Goal: Task Accomplishment & Management: Use online tool/utility

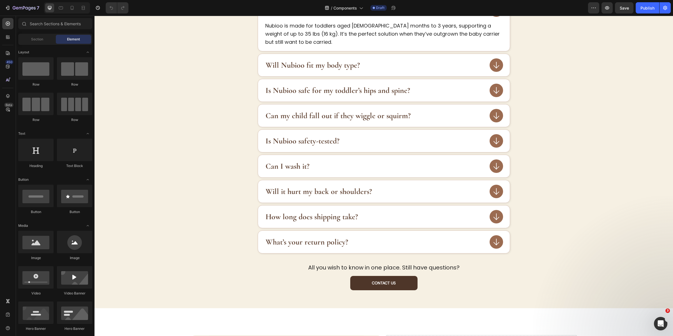
scroll to position [651, 0]
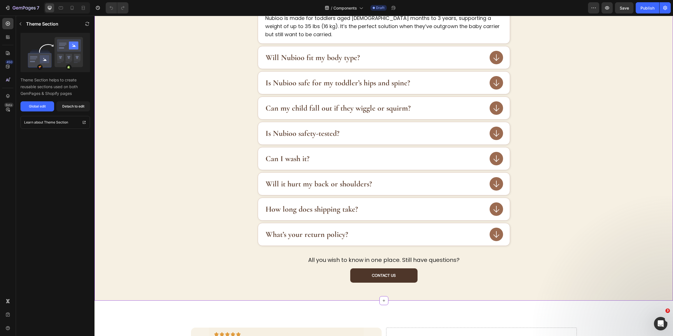
click at [380, 135] on div "Is Nubioo safety-tested?" at bounding box center [375, 133] width 220 height 11
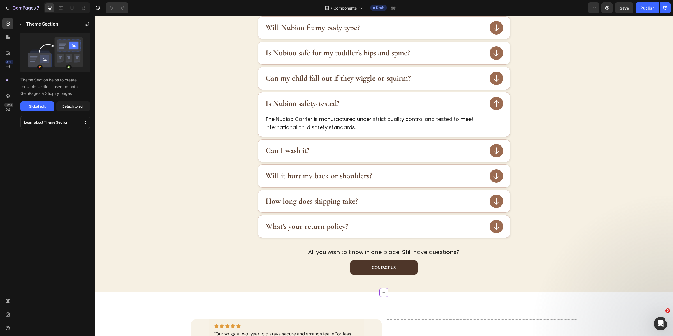
click at [389, 106] on div "Is Nubioo safety-tested?" at bounding box center [375, 103] width 220 height 11
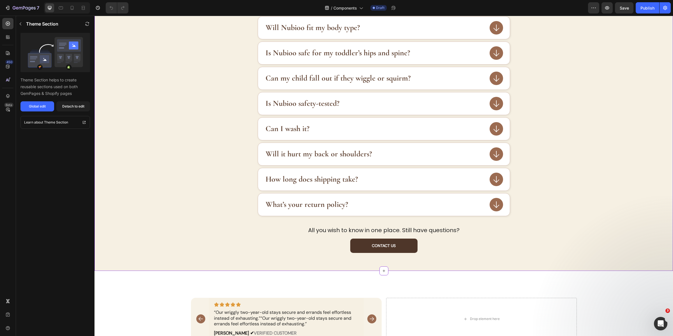
click at [389, 106] on div "Is Nubioo safety-tested?" at bounding box center [375, 103] width 220 height 11
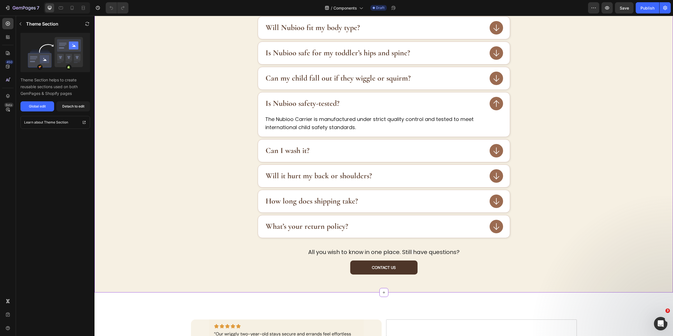
click at [389, 106] on div "Is Nubioo safety-tested?" at bounding box center [375, 103] width 220 height 11
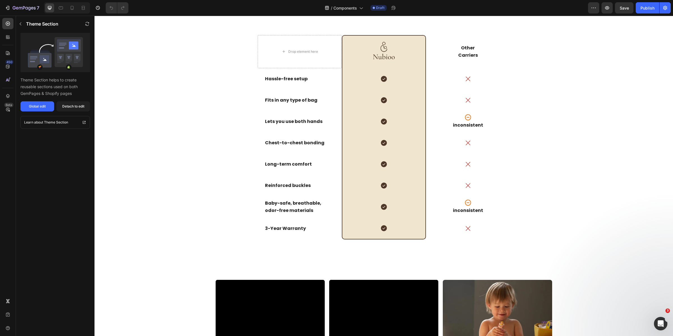
scroll to position [1293, 0]
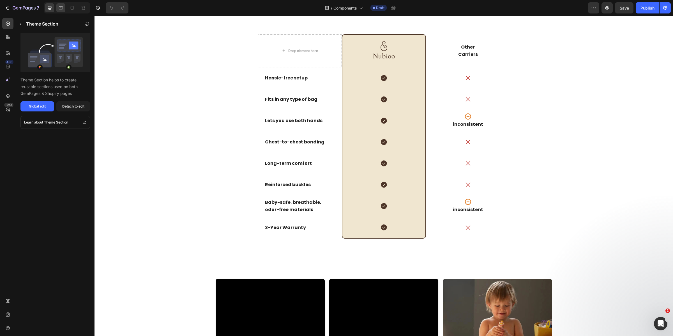
click at [63, 12] on div at bounding box center [60, 7] width 9 height 9
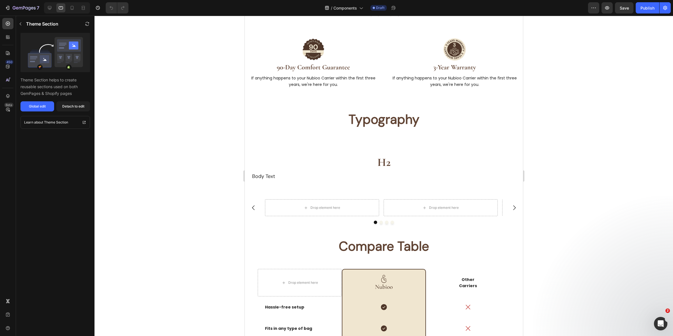
scroll to position [800, 0]
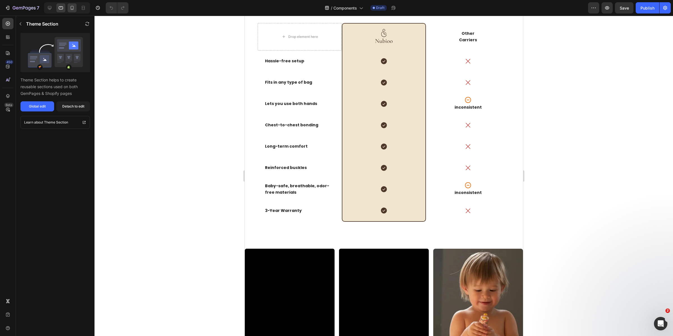
drag, startPoint x: 73, startPoint y: 8, endPoint x: 80, endPoint y: 135, distance: 126.7
click at [73, 8] on icon at bounding box center [72, 8] width 6 height 6
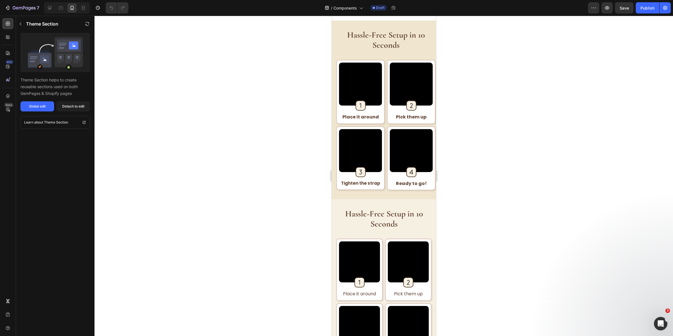
scroll to position [1706, 0]
click at [38, 26] on p "Theme Section" at bounding box center [42, 23] width 32 height 7
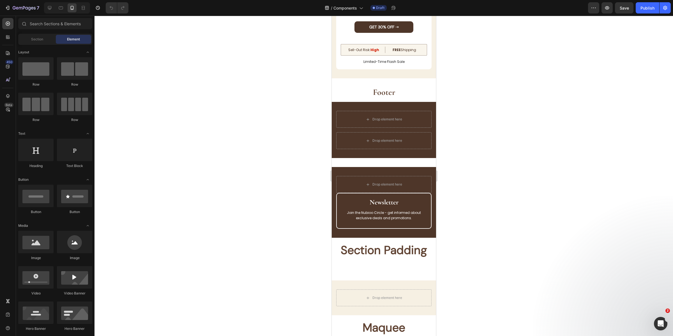
scroll to position [2263, 0]
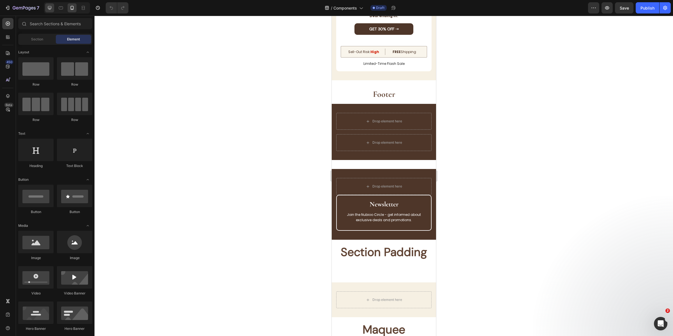
click at [52, 8] on icon at bounding box center [50, 8] width 6 height 6
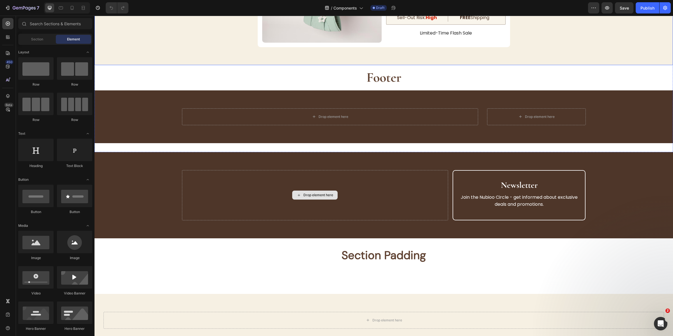
scroll to position [2440, 0]
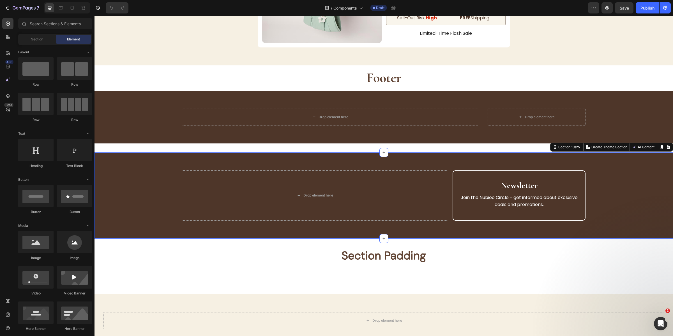
click at [448, 166] on div "Drop element here Newsletter Heading Join the Nubioo Circle - get informed abou…" at bounding box center [384, 195] width 579 height 86
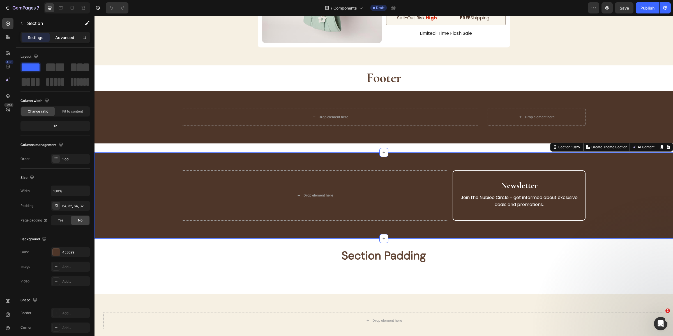
click at [69, 39] on p "Advanced" at bounding box center [64, 38] width 19 height 6
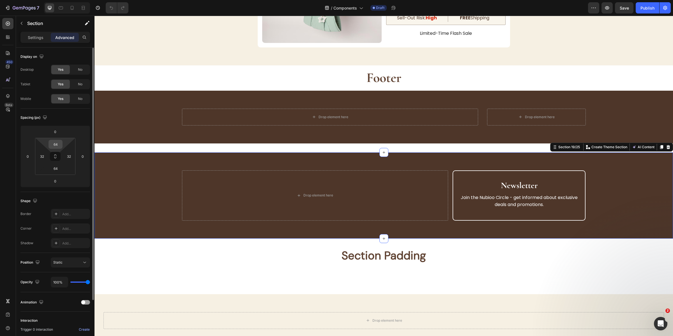
click at [56, 145] on input "64" at bounding box center [55, 144] width 11 height 8
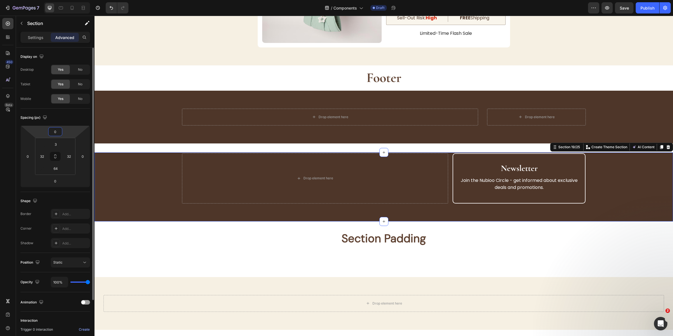
click at [52, 131] on input "0" at bounding box center [55, 131] width 11 height 8
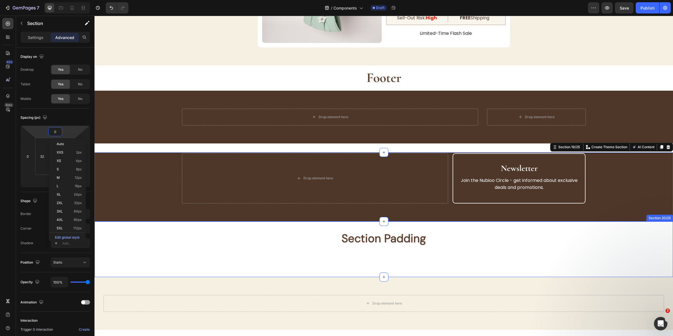
type input "64"
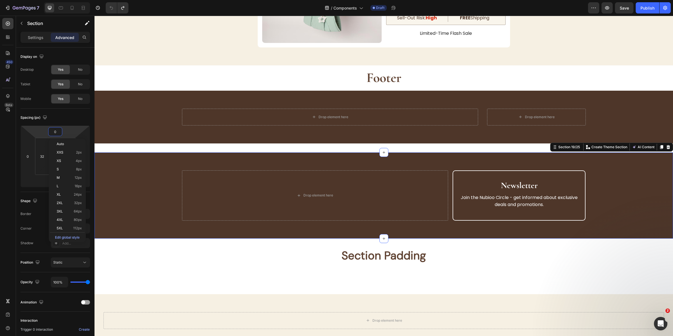
click at [241, 228] on div "Drop element here Newsletter Heading Join the Nubioo Circle - get informed abou…" at bounding box center [384, 195] width 579 height 86
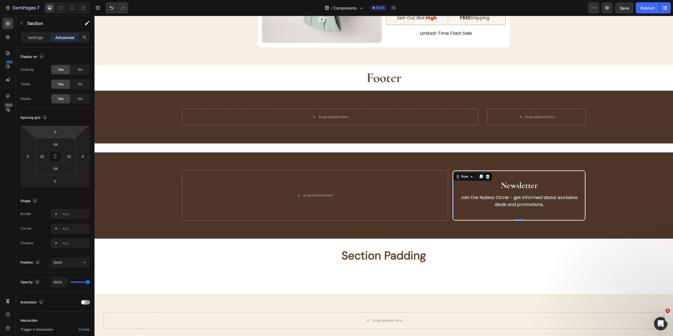
click at [514, 209] on div "Newsletter Heading Join the Nubioo Circle - get informed about exclusive deals …" at bounding box center [519, 195] width 123 height 31
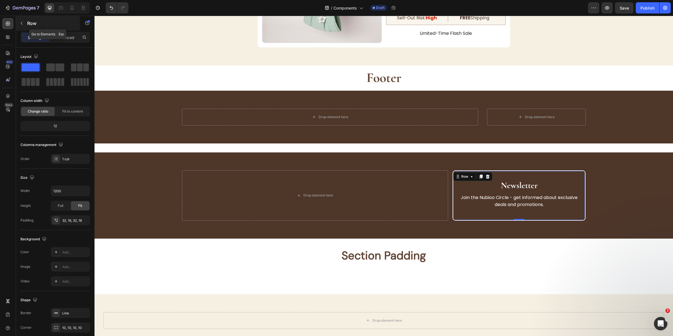
click at [34, 23] on p "Row" at bounding box center [51, 23] width 48 height 7
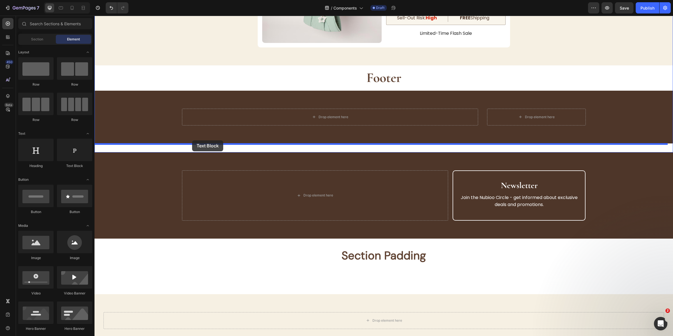
drag, startPoint x: 167, startPoint y: 163, endPoint x: 192, endPoint y: 140, distance: 33.6
click at [192, 140] on div "Drop element here Row Drop element here Row Row Row" at bounding box center [384, 117] width 579 height 53
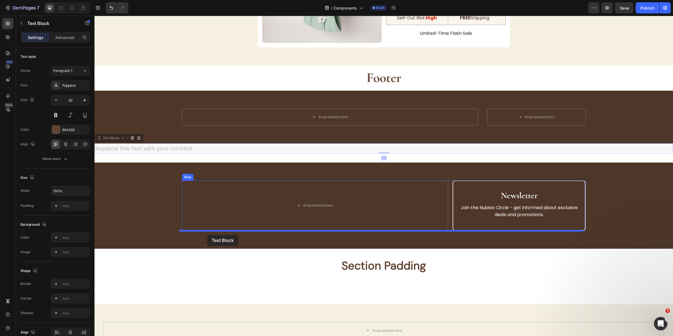
drag, startPoint x: 143, startPoint y: 150, endPoint x: 207, endPoint y: 235, distance: 106.7
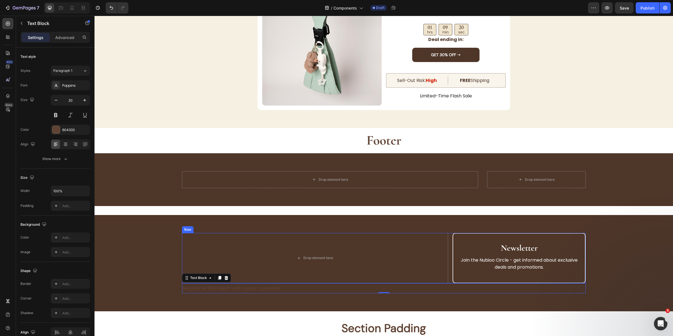
scroll to position [2378, 0]
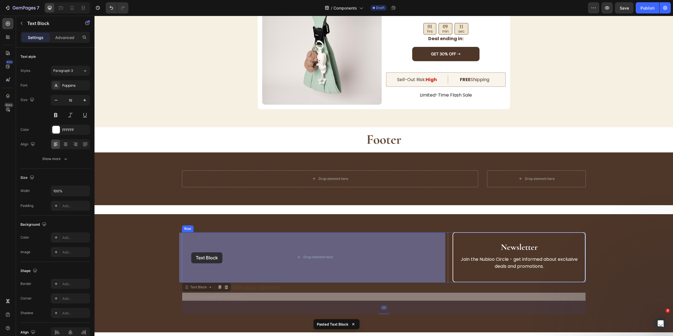
drag, startPoint x: 183, startPoint y: 288, endPoint x: 191, endPoint y: 252, distance: 36.3
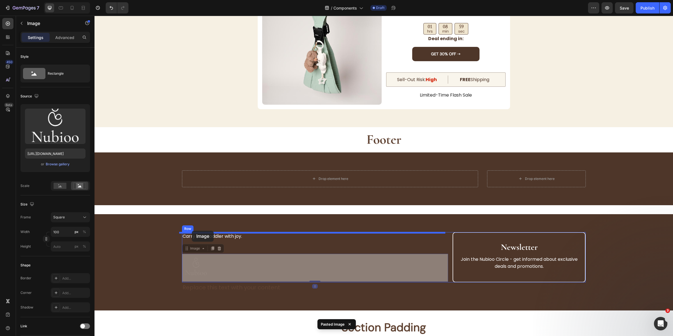
drag, startPoint x: 185, startPoint y: 247, endPoint x: 192, endPoint y: 229, distance: 20.1
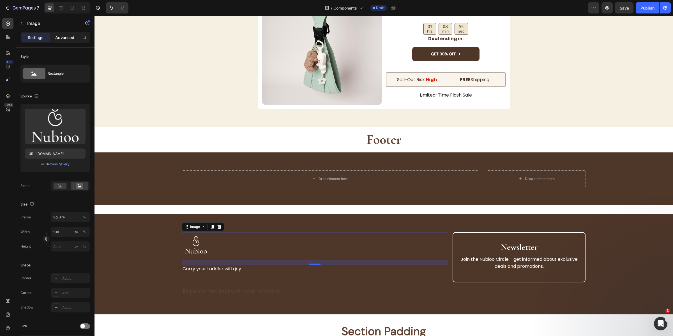
click at [69, 40] on p "Advanced" at bounding box center [64, 38] width 19 height 6
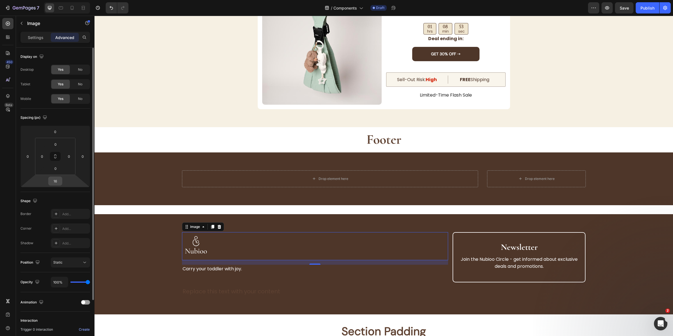
click at [57, 182] on input "16" at bounding box center [55, 181] width 11 height 8
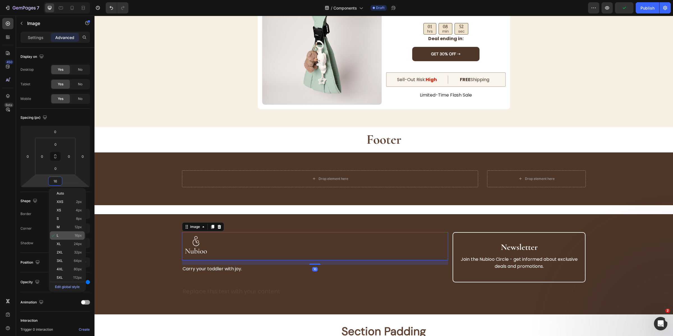
click at [66, 236] on p "L 16px" at bounding box center [69, 235] width 25 height 4
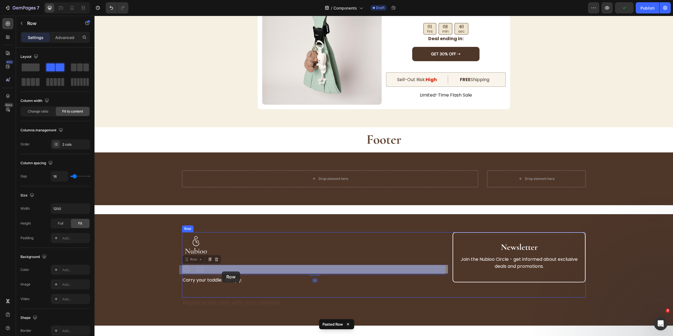
drag, startPoint x: 220, startPoint y: 269, endPoint x: 222, endPoint y: 271, distance: 3.4
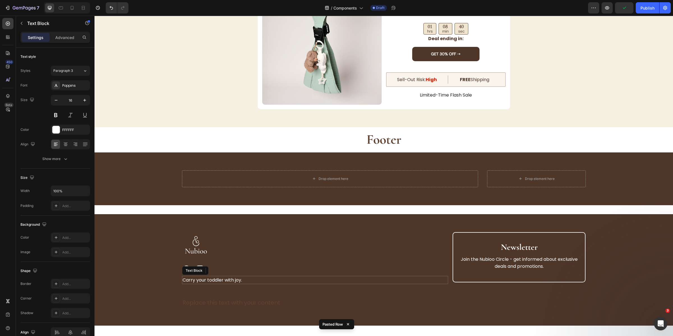
click at [212, 283] on p "Carry your toddler with joy." at bounding box center [315, 279] width 265 height 7
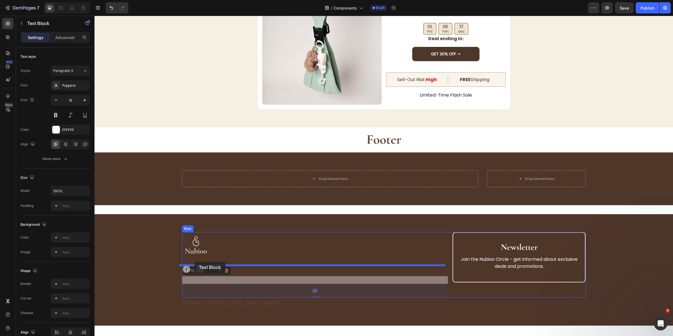
drag, startPoint x: 187, startPoint y: 272, endPoint x: 194, endPoint y: 262, distance: 12.6
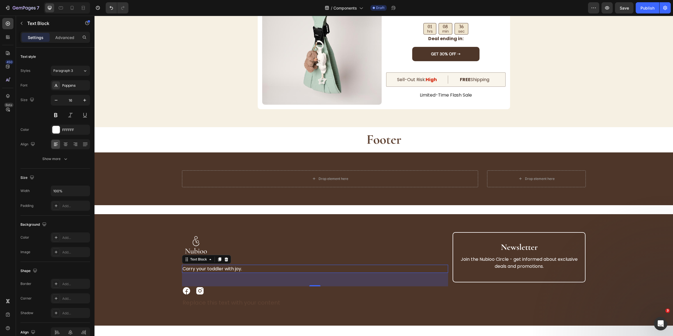
click at [274, 270] on p "Carry your toddler with joy." at bounding box center [315, 268] width 265 height 7
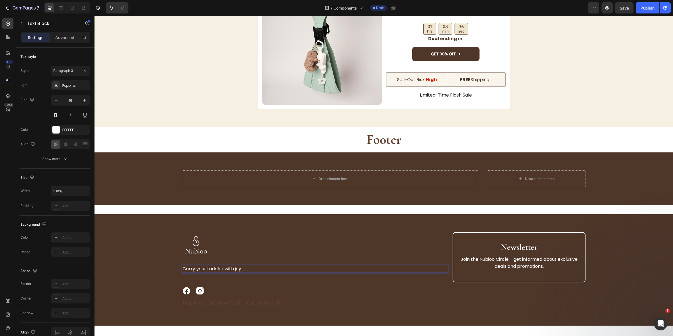
click at [267, 256] on div at bounding box center [315, 246] width 266 height 28
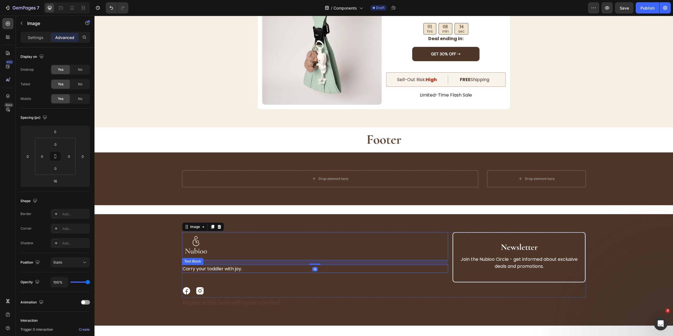
click at [243, 272] on p "Carry your toddler with joy." at bounding box center [315, 268] width 265 height 7
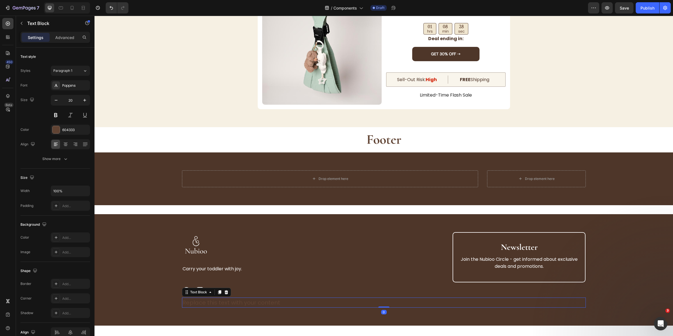
click at [265, 305] on div "Replace this text with your content" at bounding box center [384, 302] width 404 height 10
click at [224, 292] on icon at bounding box center [226, 292] width 4 height 4
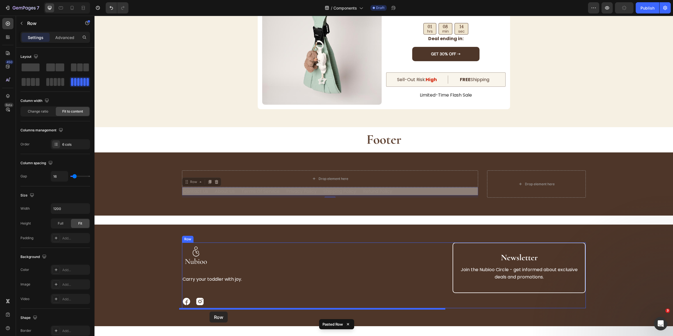
drag, startPoint x: 186, startPoint y: 182, endPoint x: 210, endPoint y: 311, distance: 131.1
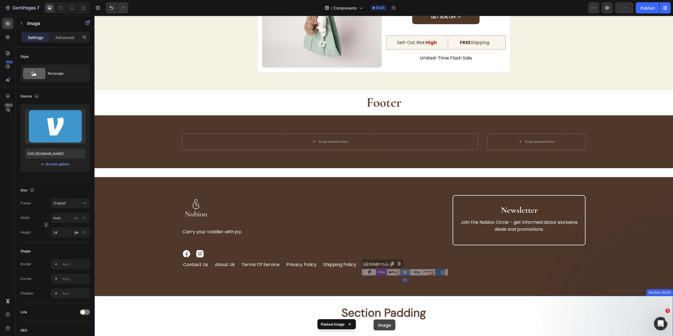
scroll to position [2434, 0]
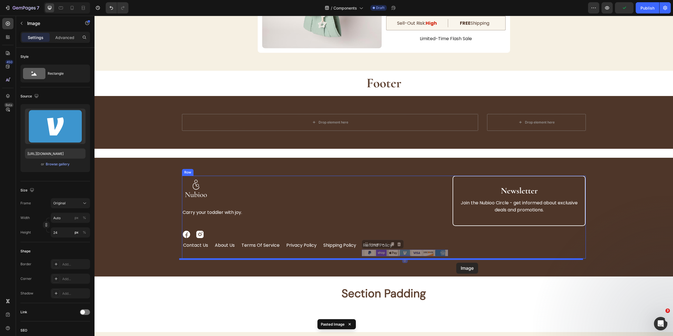
drag, startPoint x: 365, startPoint y: 302, endPoint x: 456, endPoint y: 263, distance: 99.9
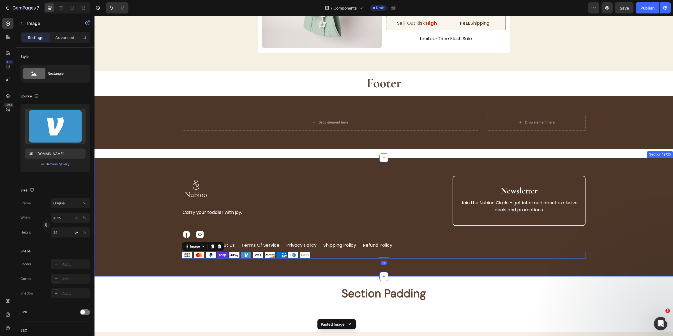
click at [453, 265] on div "Image Carry your toddler with joy. Text Block Image Image Row contact us Button…" at bounding box center [384, 217] width 579 height 119
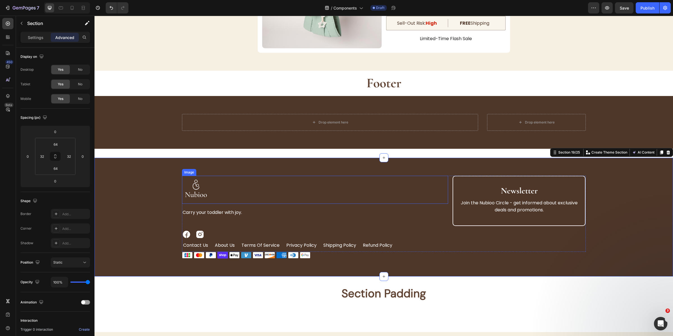
click at [201, 192] on img at bounding box center [196, 190] width 28 height 28
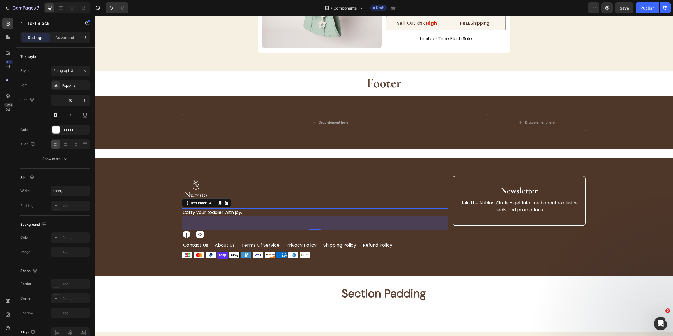
click at [221, 215] on p "Carry your toddler with joy." at bounding box center [315, 212] width 265 height 7
click at [70, 37] on p "Advanced" at bounding box center [64, 38] width 19 height 6
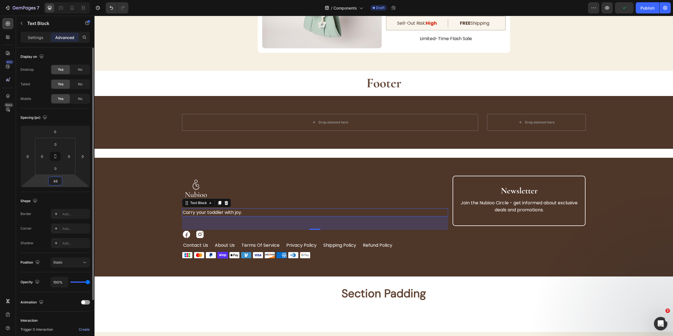
click at [60, 178] on input "48" at bounding box center [55, 181] width 11 height 8
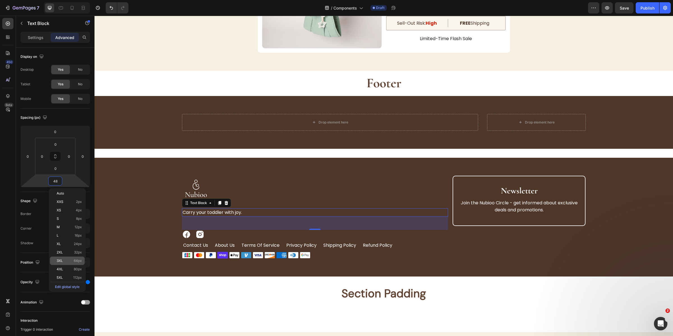
click at [82, 260] on div "3XL 64px" at bounding box center [67, 260] width 35 height 8
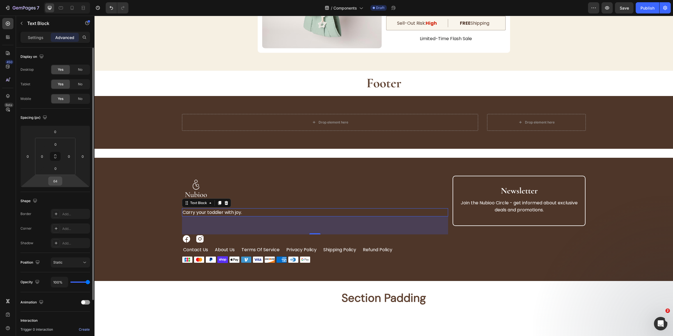
click at [60, 182] on input "64" at bounding box center [55, 181] width 11 height 8
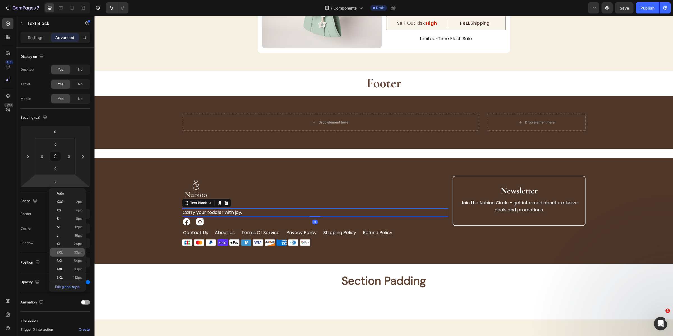
click at [77, 253] on span "32px" at bounding box center [78, 252] width 8 height 4
type input "32"
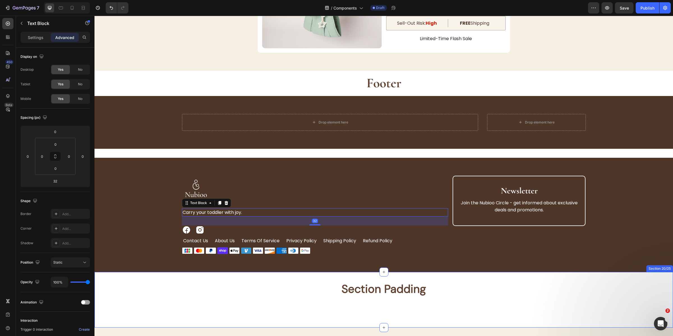
click at [147, 272] on div "Section Padding Heading Carry your toddler with joy. Text Block Section 20/25" at bounding box center [384, 300] width 579 height 56
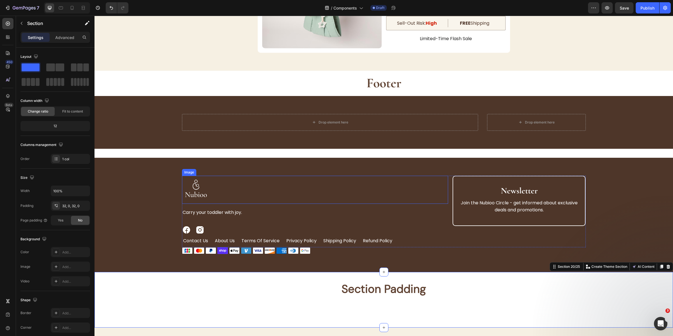
click at [201, 187] on img at bounding box center [196, 190] width 28 height 28
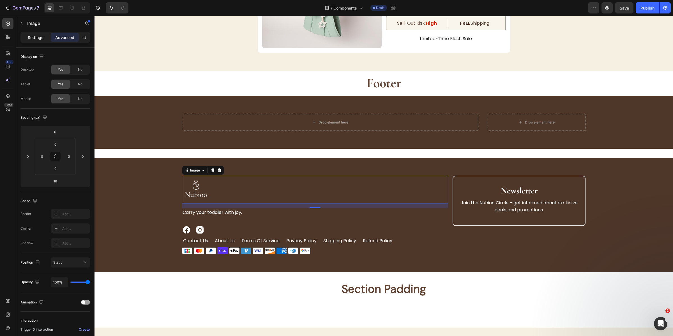
click at [37, 40] on div "Settings" at bounding box center [36, 37] width 28 height 9
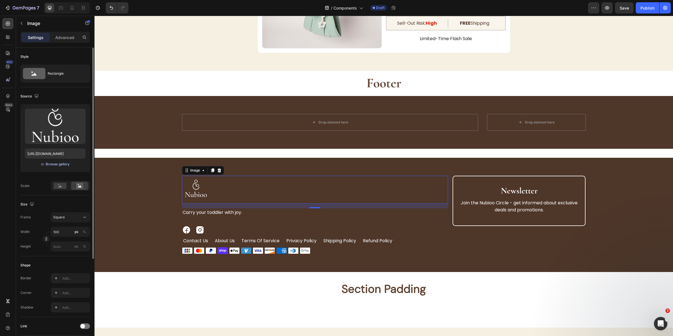
click at [56, 165] on div "Browse gallery" at bounding box center [58, 164] width 24 height 5
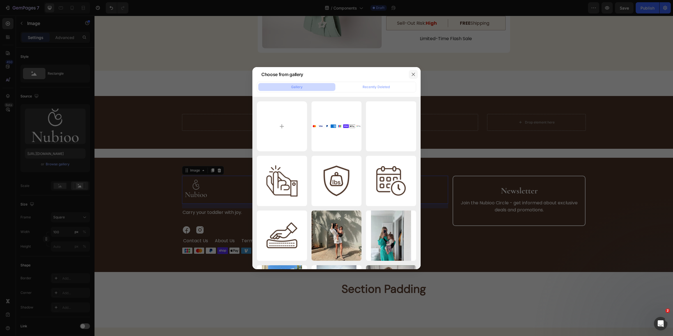
click at [414, 75] on icon "button" at bounding box center [413, 74] width 4 height 4
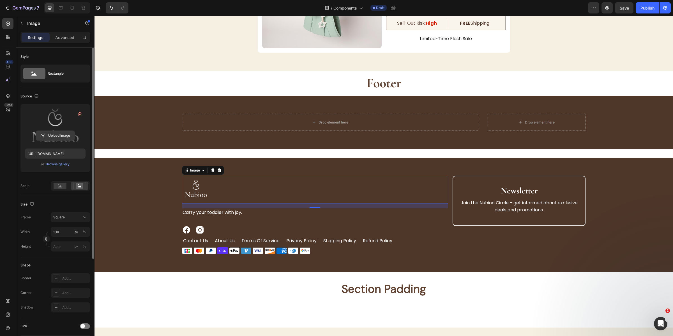
click at [57, 137] on input "file" at bounding box center [55, 136] width 39 height 10
type input "[URL][DOMAIN_NAME]"
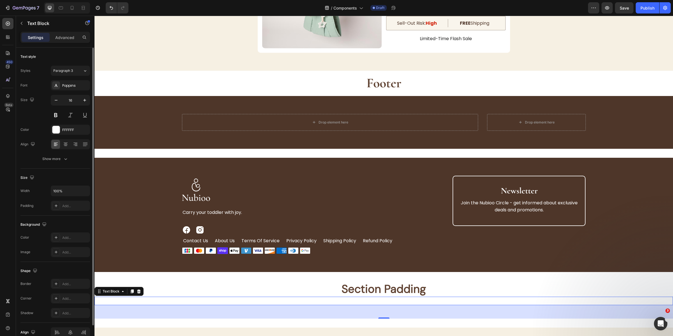
click at [263, 301] on p "Carry your toddler with joy." at bounding box center [384, 300] width 578 height 7
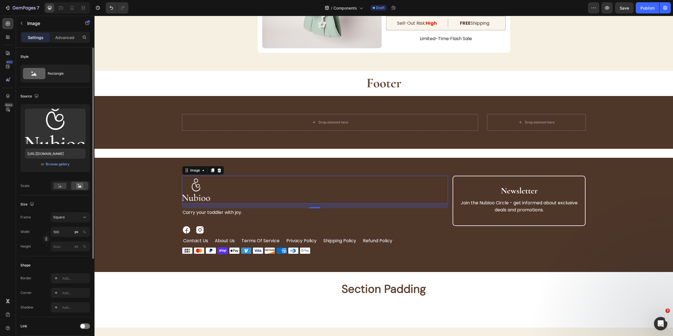
click at [216, 199] on div at bounding box center [315, 190] width 266 height 28
click at [223, 215] on p "Carry your toddler with joy." at bounding box center [315, 212] width 265 height 7
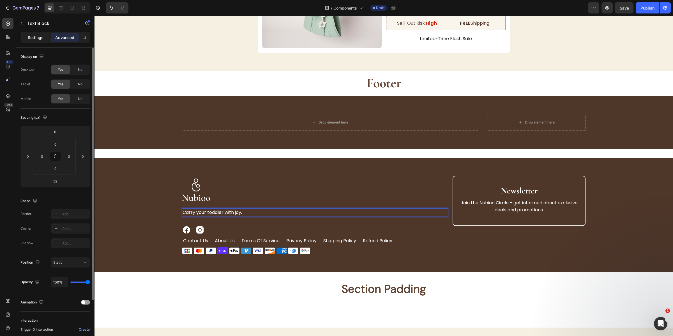
click at [32, 38] on p "Settings" at bounding box center [36, 38] width 16 height 6
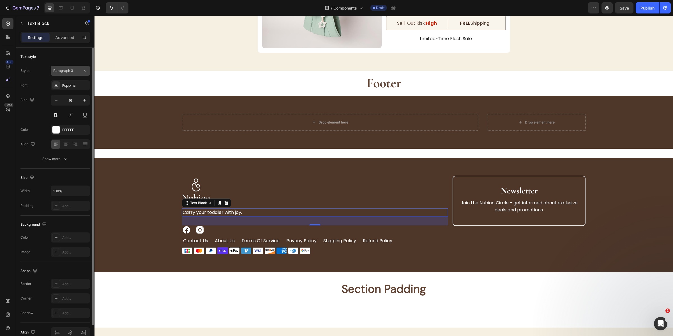
click at [76, 70] on div "Paragraph 3" at bounding box center [67, 70] width 29 height 5
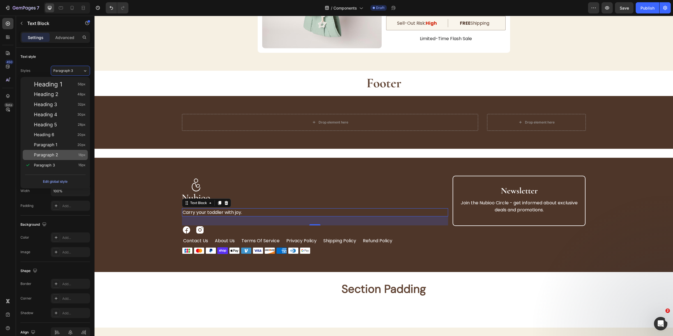
click at [62, 153] on div "Paragraph 2 18px" at bounding box center [60, 155] width 52 height 6
type input "18"
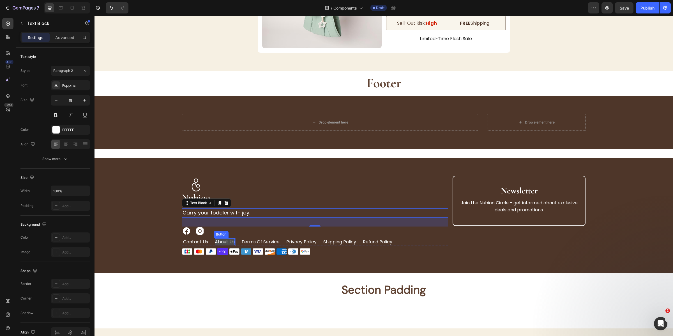
click at [217, 240] on p "About Us" at bounding box center [225, 241] width 20 height 7
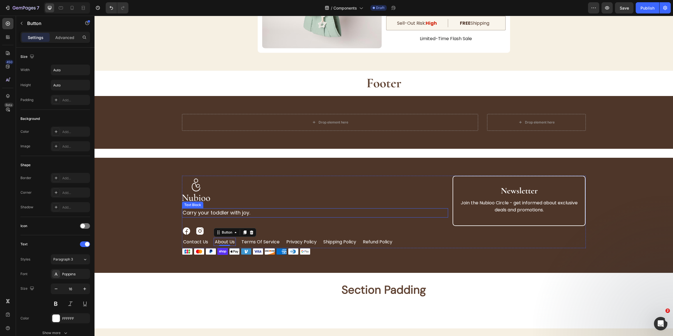
click at [195, 210] on p "Carry your toddler with joy." at bounding box center [315, 213] width 265 height 8
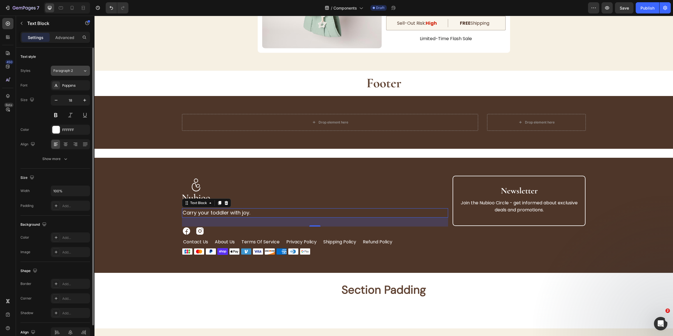
click at [74, 72] on div "Paragraph 2" at bounding box center [64, 70] width 23 height 5
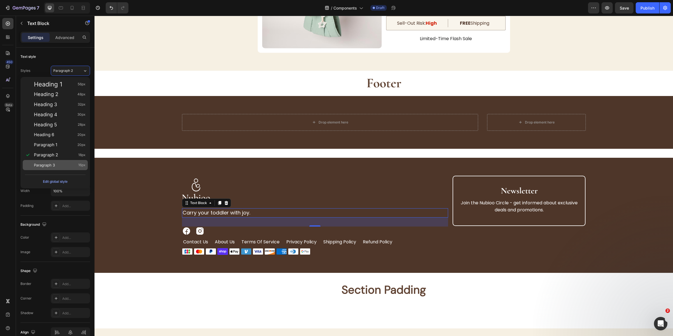
click at [72, 163] on div "Paragraph 3 16px" at bounding box center [60, 165] width 52 height 6
type input "16"
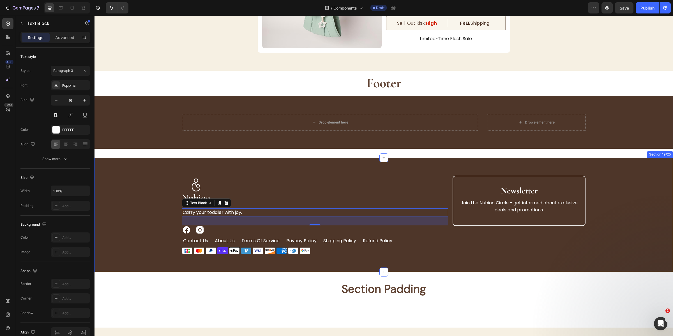
click at [234, 284] on h2 "Section Padding" at bounding box center [384, 289] width 579 height 16
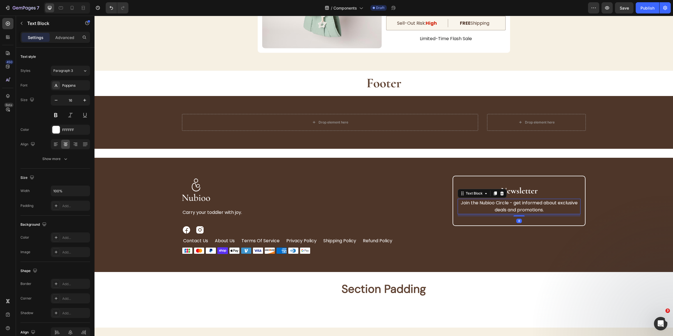
click at [509, 209] on p "Join the Nubioo Circle - get informed about exclusive deals and promotions." at bounding box center [519, 206] width 122 height 14
click at [62, 8] on icon at bounding box center [61, 8] width 6 height 6
type input "14"
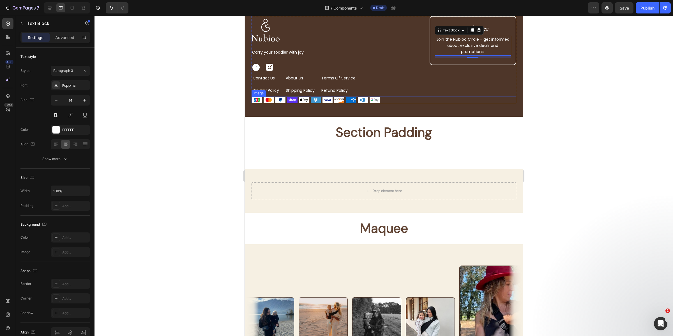
scroll to position [2314, 0]
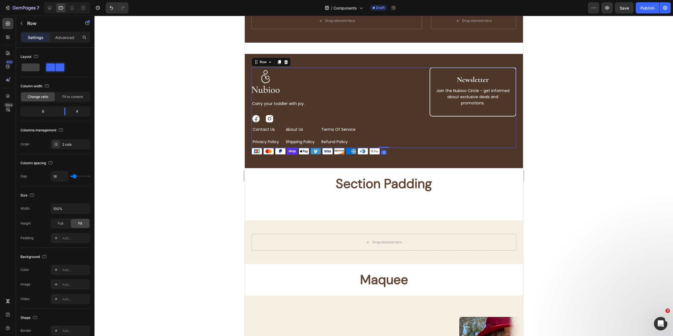
click at [425, 116] on div "Image Carry your toddler with joy. Text Block Image Image Row contact us Button…" at bounding box center [383, 107] width 265 height 80
click at [68, 7] on div at bounding box center [72, 7] width 9 height 9
type input "0"
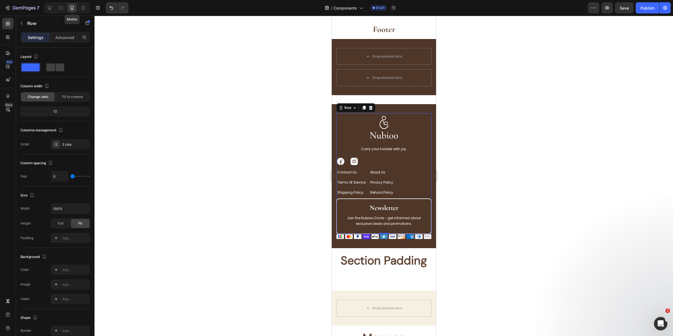
scroll to position [2393, 0]
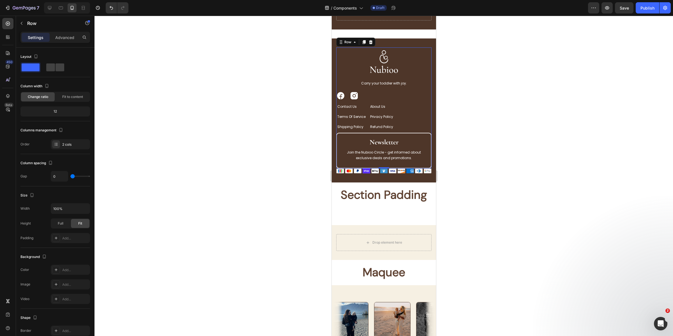
click at [461, 136] on div at bounding box center [384, 176] width 579 height 320
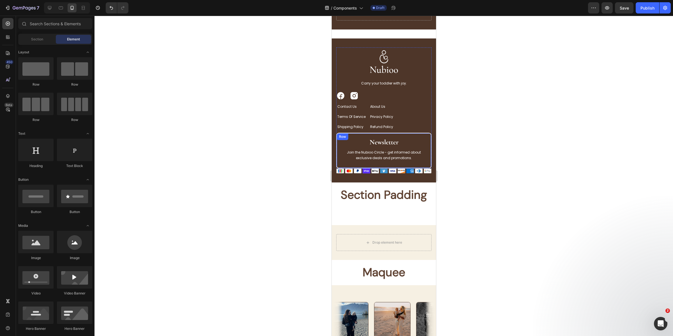
click at [420, 151] on div "Newsletter Heading Join the Nubioo Circle - get informed about exclusive deals …" at bounding box center [383, 151] width 95 height 36
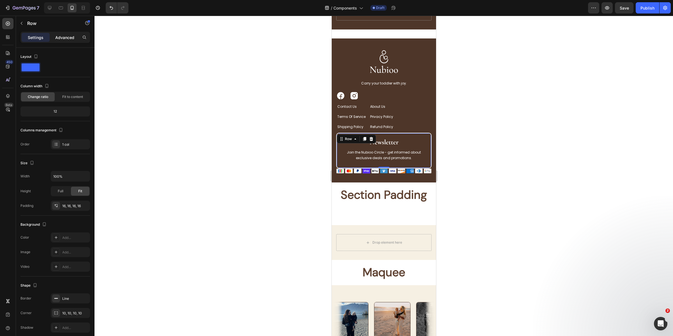
click at [64, 35] on p "Advanced" at bounding box center [64, 38] width 19 height 6
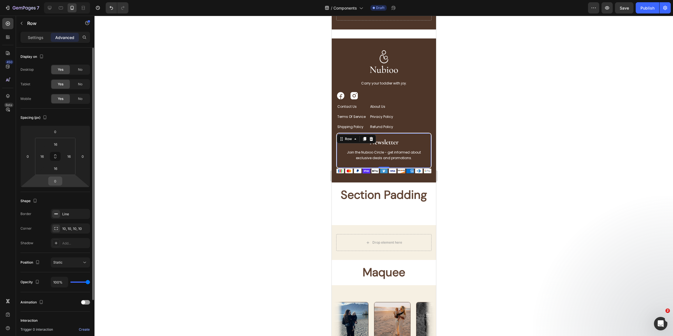
click at [61, 179] on div "0" at bounding box center [55, 180] width 14 height 9
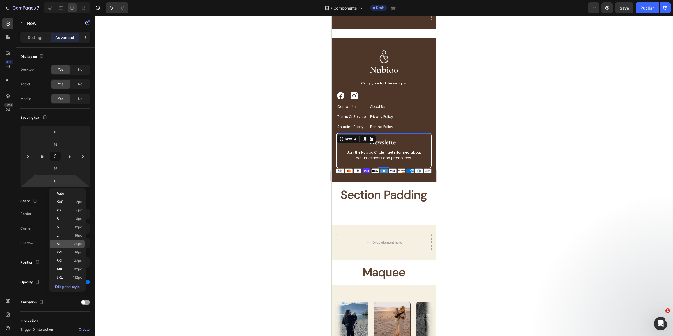
click at [69, 240] on div "XL 24px" at bounding box center [67, 244] width 35 height 8
type input "24"
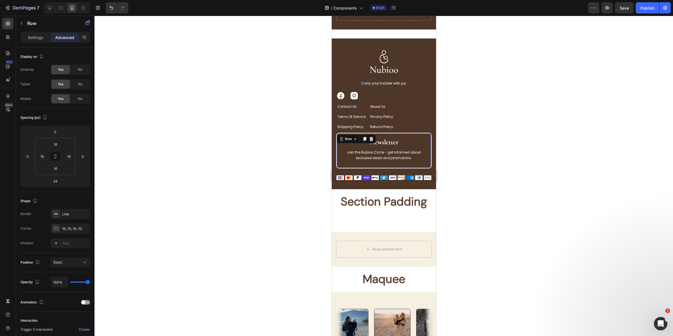
click at [516, 157] on div at bounding box center [384, 176] width 579 height 320
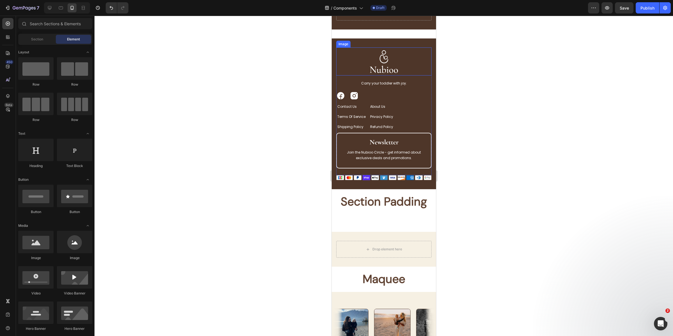
click at [391, 60] on img at bounding box center [384, 61] width 28 height 28
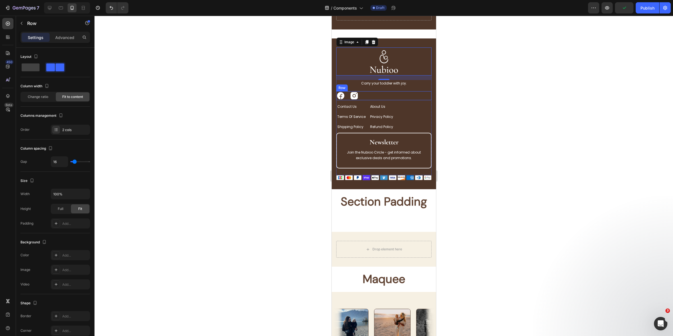
click at [379, 91] on div "Image Image Row" at bounding box center [383, 95] width 95 height 9
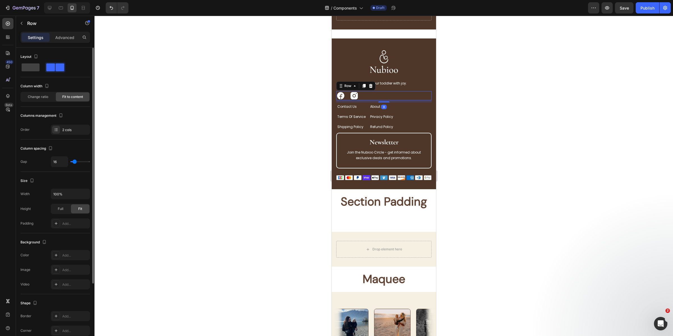
scroll to position [88, 0]
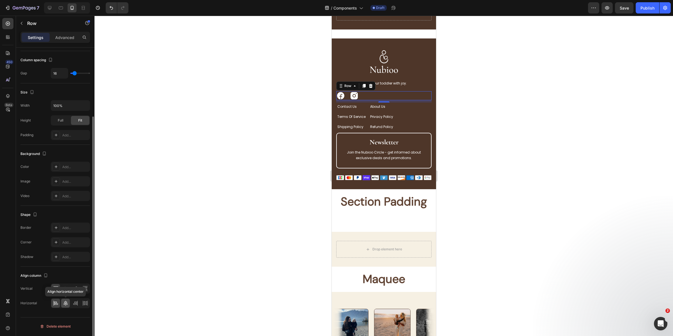
click at [66, 306] on icon at bounding box center [66, 303] width 6 height 6
click at [542, 128] on div at bounding box center [384, 176] width 579 height 320
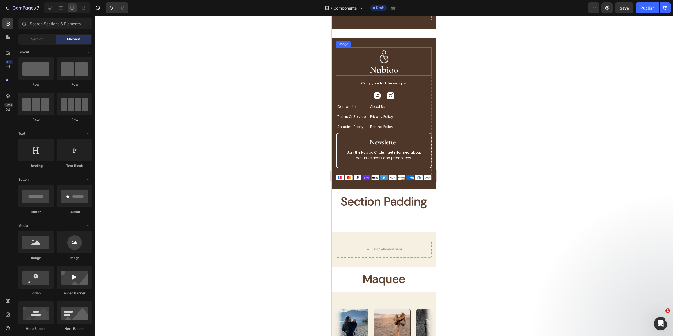
click at [380, 61] on img at bounding box center [384, 61] width 28 height 28
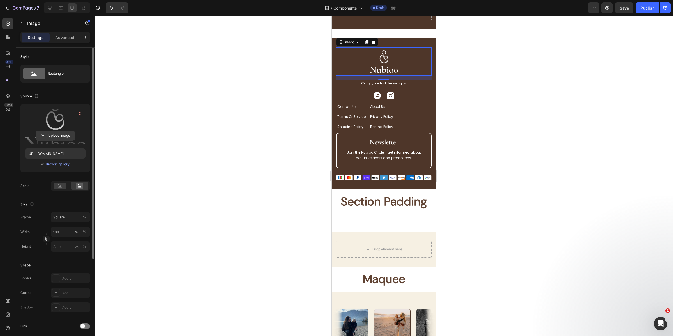
click at [57, 134] on input "file" at bounding box center [55, 136] width 39 height 10
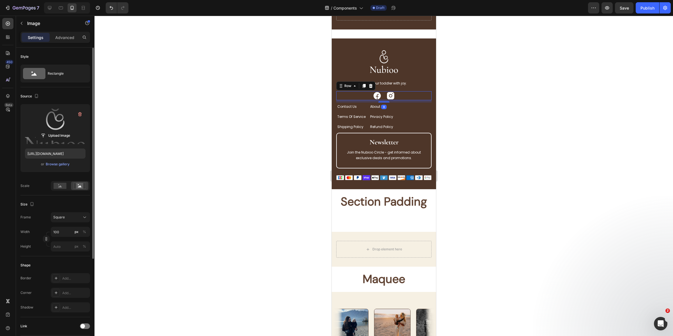
click at [399, 91] on div "Image Image Row 8" at bounding box center [383, 95] width 95 height 9
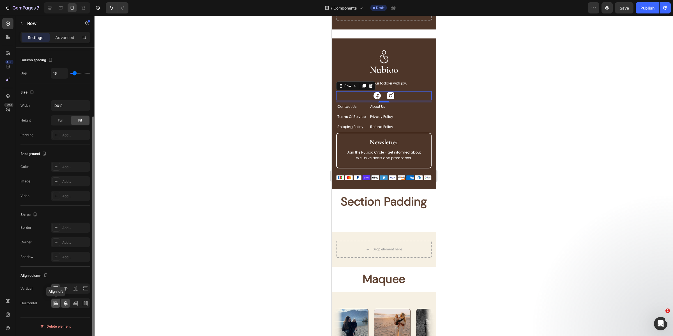
click at [54, 305] on icon at bounding box center [54, 302] width 0 height 5
click at [373, 58] on img at bounding box center [384, 61] width 28 height 28
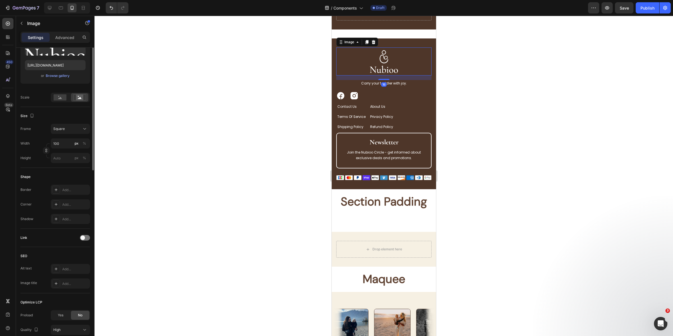
scroll to position [0, 0]
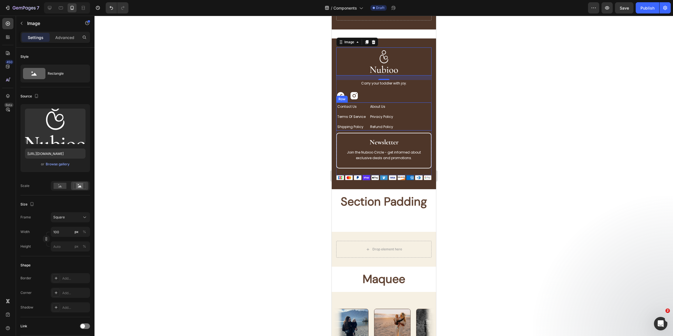
click at [399, 115] on div "contact us Button About Us Button Terms of Service Button Privacy Policy Button…" at bounding box center [383, 116] width 95 height 28
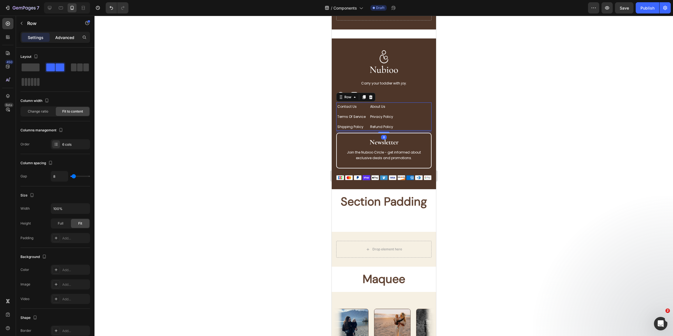
click at [59, 35] on p "Advanced" at bounding box center [64, 38] width 19 height 6
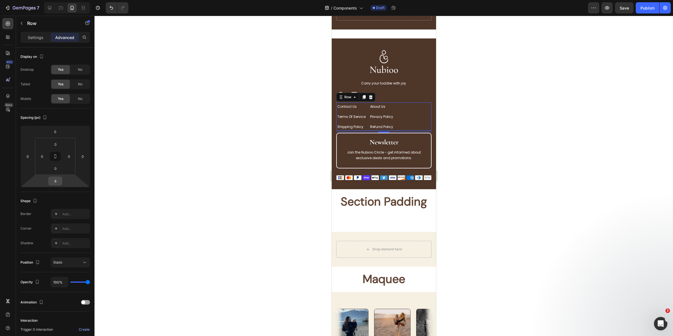
click at [56, 178] on input "8" at bounding box center [55, 181] width 11 height 8
click at [68, 236] on p "L 16px" at bounding box center [69, 235] width 25 height 4
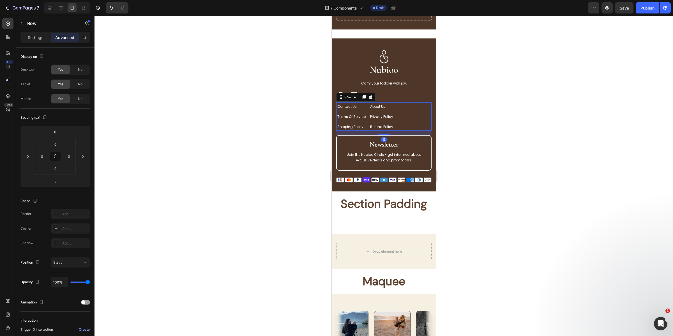
type input "16"
click at [478, 147] on div at bounding box center [384, 176] width 579 height 320
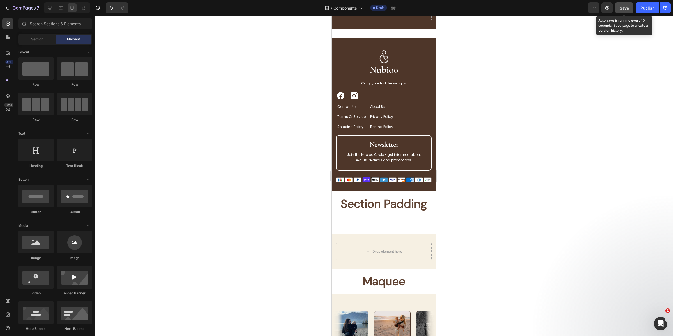
click at [615, 6] on button "Save" at bounding box center [624, 7] width 19 height 11
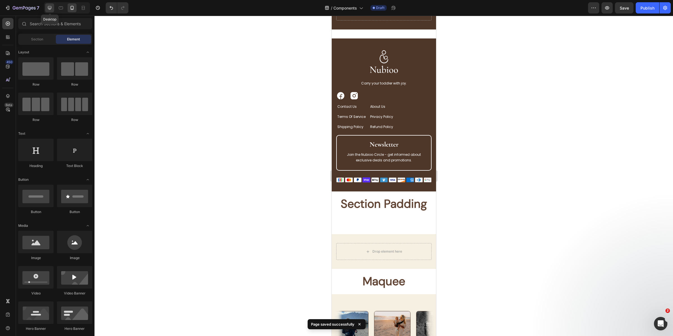
click at [51, 10] on icon at bounding box center [50, 8] width 6 height 6
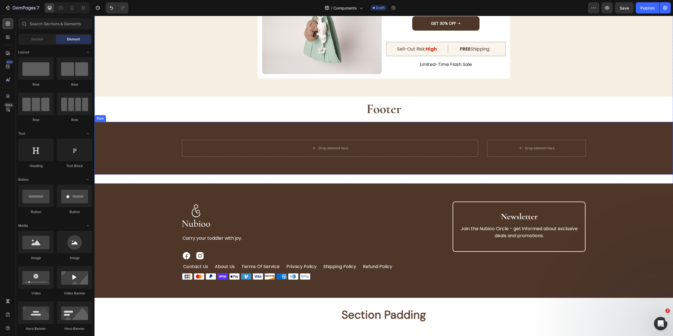
scroll to position [2406, 0]
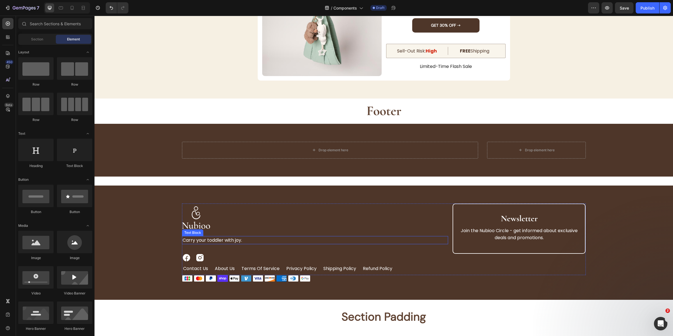
click at [425, 242] on p "Carry your toddler with joy." at bounding box center [315, 239] width 265 height 7
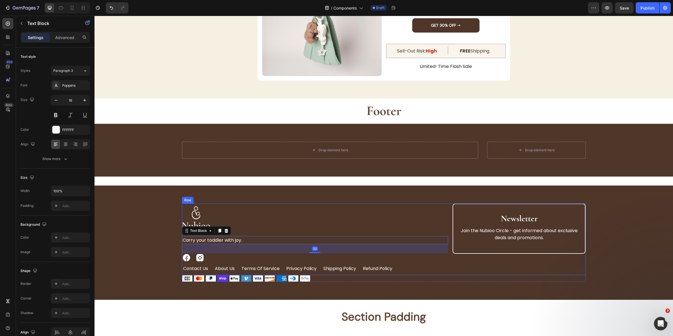
click at [446, 247] on div "Image Carry your toddler with joy. Text Block 32 Image Image Row contact us But…" at bounding box center [384, 239] width 404 height 72
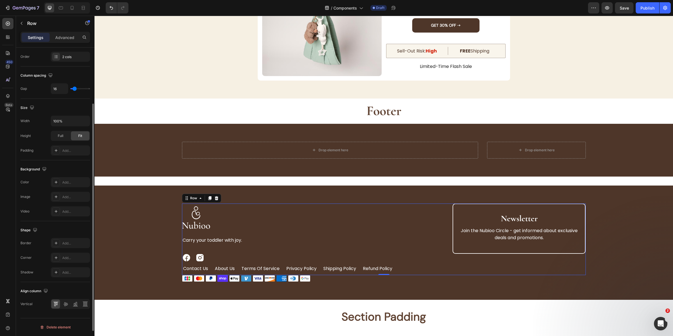
scroll to position [0, 0]
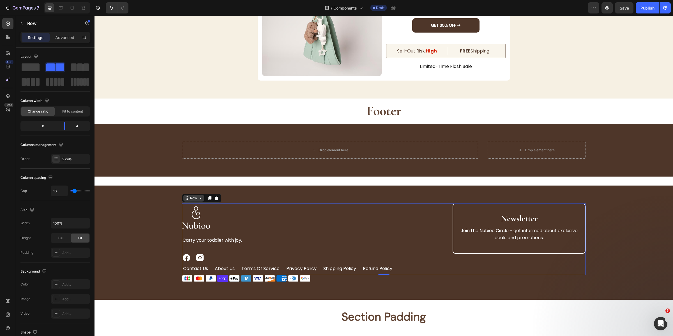
click at [191, 199] on div "Row" at bounding box center [193, 198] width 9 height 5
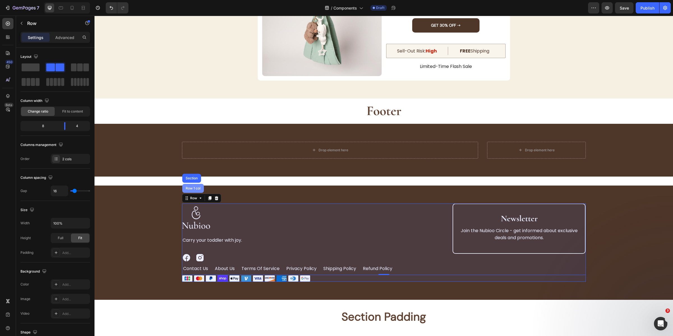
click at [191, 190] on div "Row 1 col" at bounding box center [193, 188] width 17 height 3
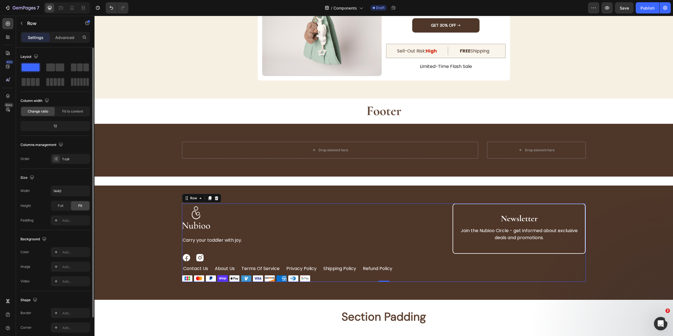
scroll to position [38, 0]
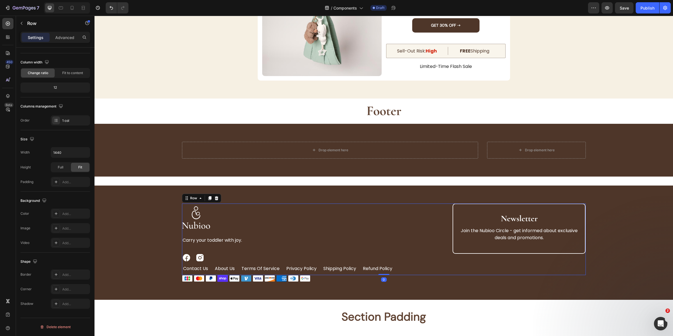
click at [302, 236] on div "Image Carry your toddler with joy. Text Block Image Image Row contact us Button…" at bounding box center [315, 239] width 266 height 72
click at [206, 223] on img at bounding box center [196, 217] width 28 height 28
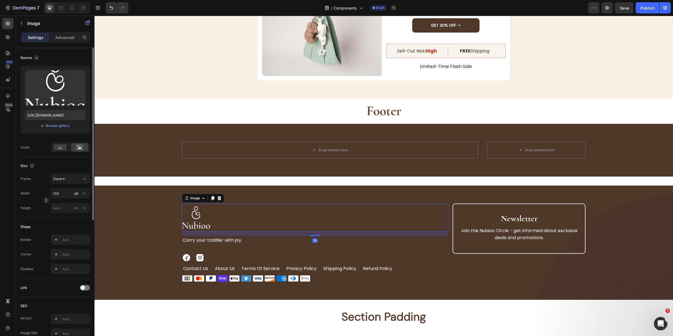
scroll to position [0, 0]
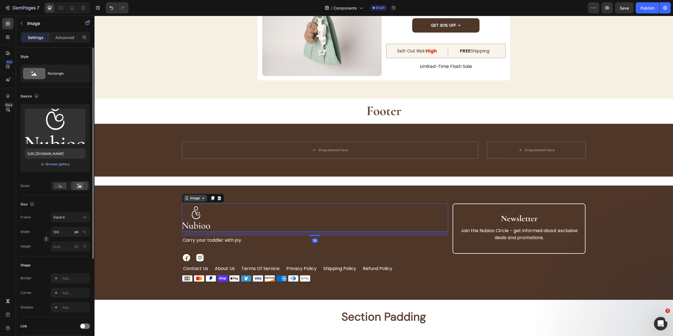
click at [201, 199] on icon at bounding box center [203, 198] width 4 height 4
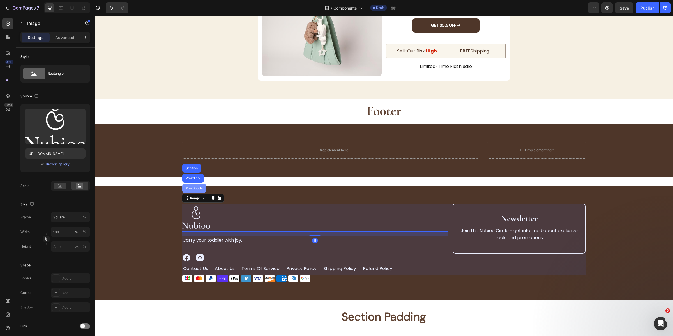
click at [197, 188] on div "Row 2 cols" at bounding box center [194, 188] width 19 height 3
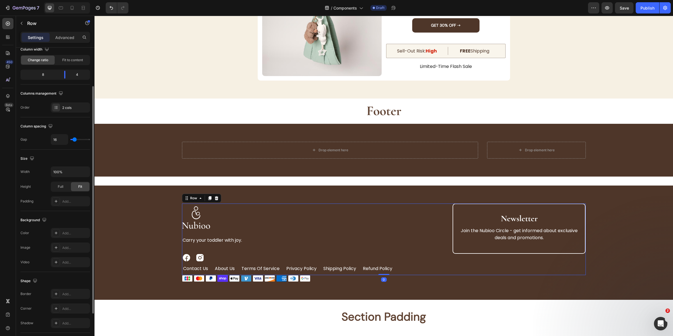
scroll to position [37, 0]
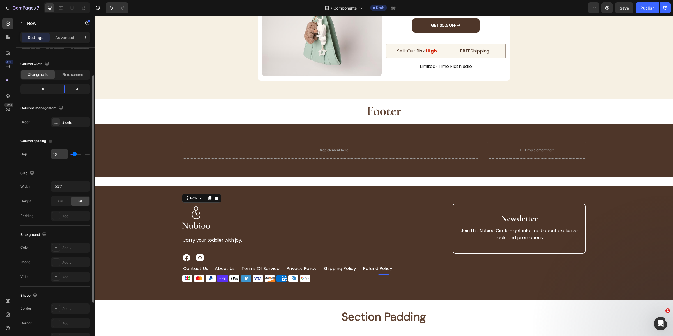
click at [60, 159] on input "16" at bounding box center [59, 154] width 17 height 10
type input "3"
type input "32"
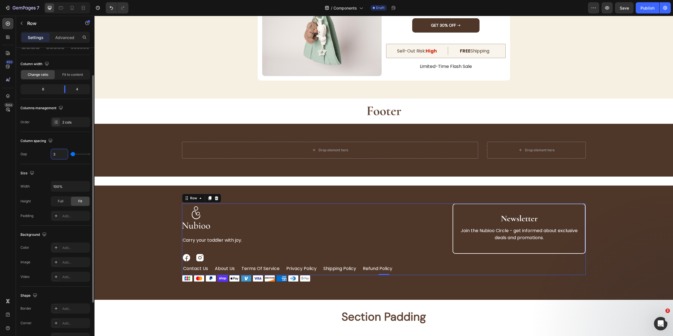
type input "32"
click at [601, 244] on div "Image Carry your toddler with joy. Text Block Image Image Row contact us Button…" at bounding box center [384, 242] width 561 height 78
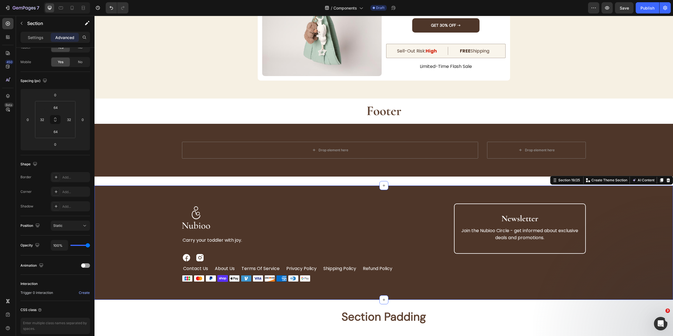
scroll to position [0, 0]
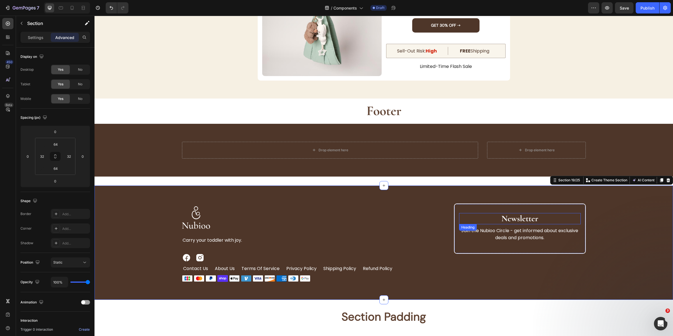
click at [521, 216] on strong "Newsletter" at bounding box center [520, 218] width 37 height 10
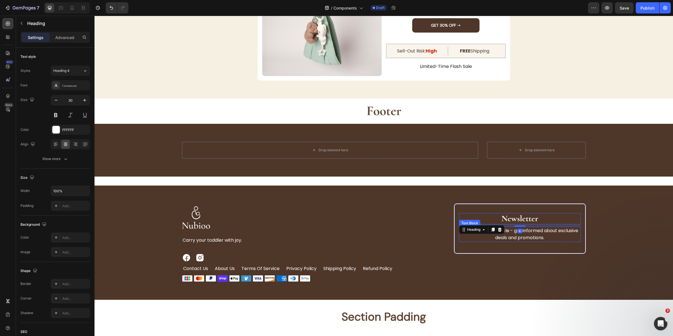
click at [518, 233] on p "Join the Nubioo Circle - get informed about exclusive deals and promotions." at bounding box center [520, 234] width 120 height 14
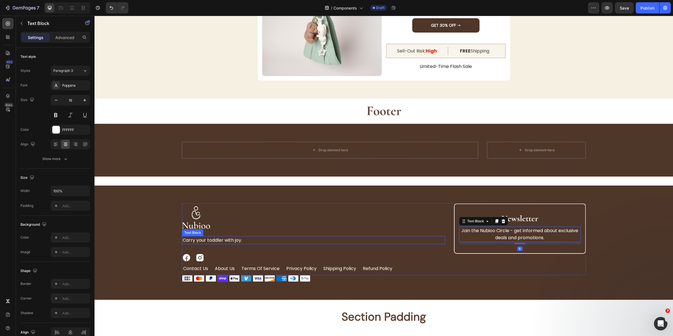
click at [213, 239] on p "Carry your toddler with joy." at bounding box center [314, 239] width 262 height 7
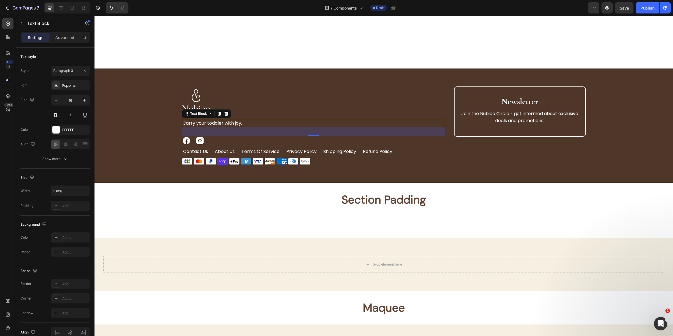
scroll to position [2667, 0]
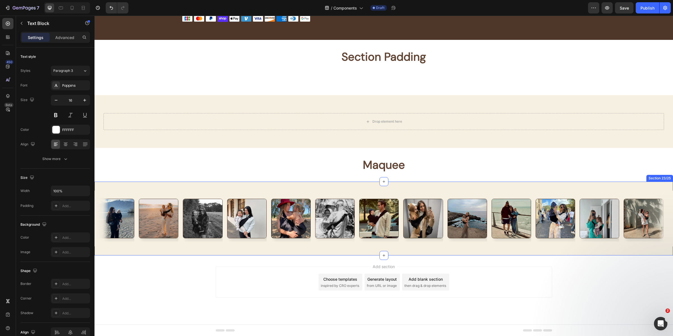
click at [215, 186] on div "Image Image Image Image Image Image Image Image Image Image Image Image Image I…" at bounding box center [384, 219] width 579 height 74
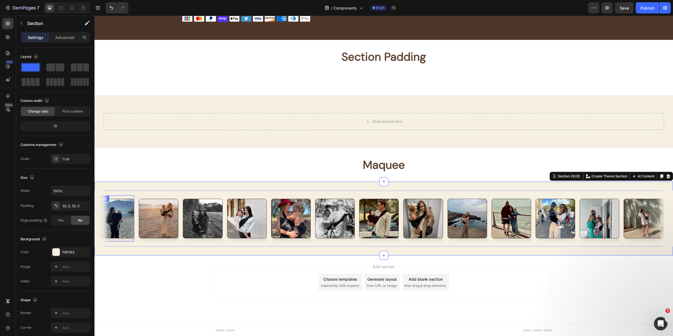
click at [124, 217] on img at bounding box center [115, 219] width 40 height 40
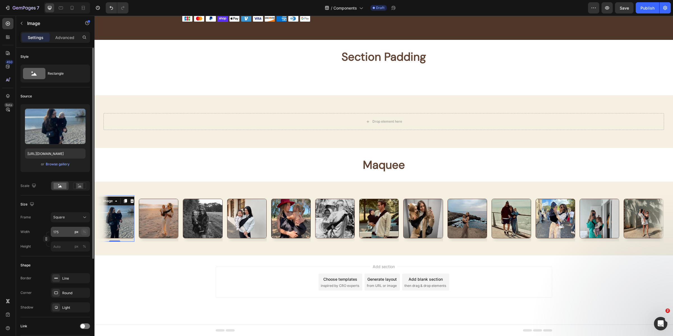
click at [85, 231] on div "%" at bounding box center [84, 231] width 3 height 5
click at [66, 231] on input "175" at bounding box center [70, 232] width 39 height 10
type input "175"
click at [111, 198] on div "Image" at bounding box center [108, 200] width 12 height 5
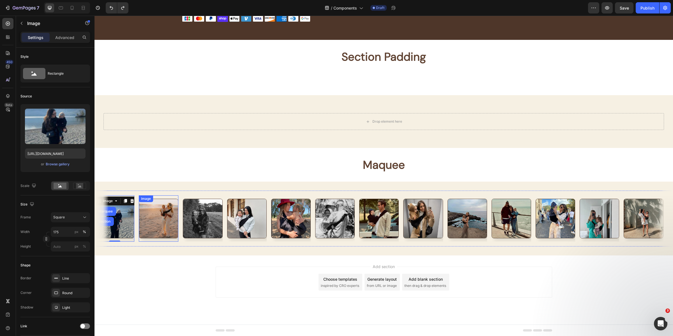
click at [137, 221] on div "Image Marquee Section 0" at bounding box center [117, 218] width 44 height 46
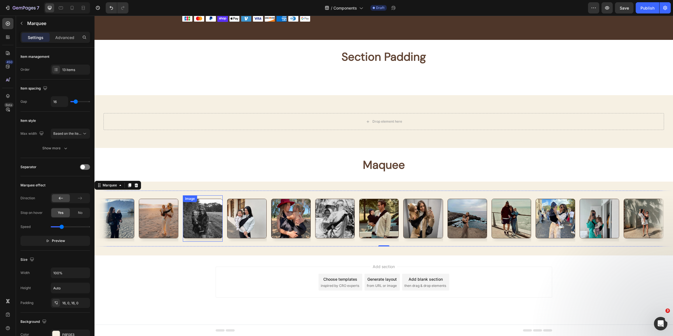
click at [216, 210] on img at bounding box center [203, 219] width 40 height 40
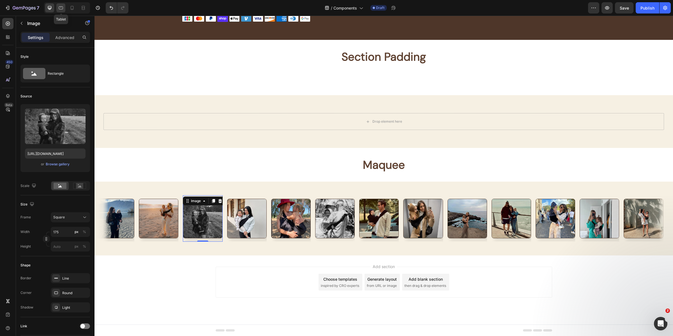
click at [62, 8] on icon at bounding box center [61, 8] width 6 height 6
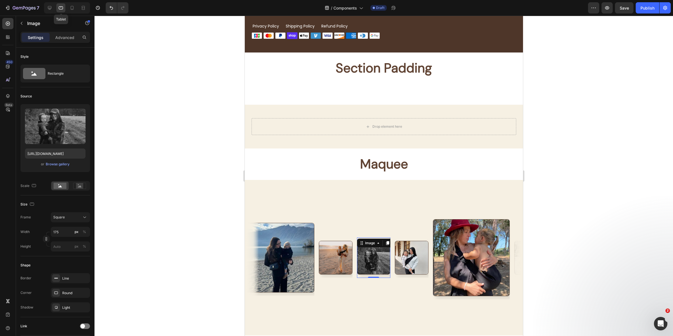
scroll to position [2565, 0]
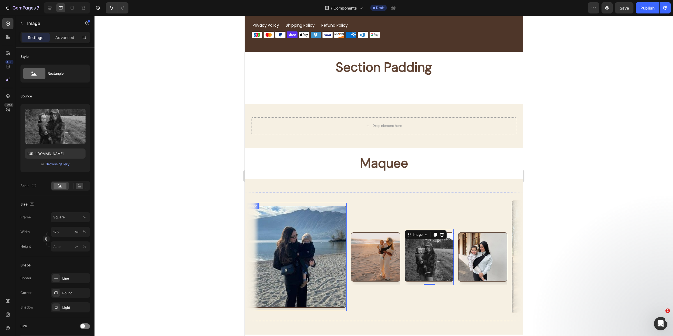
click at [339, 263] on img at bounding box center [296, 257] width 102 height 102
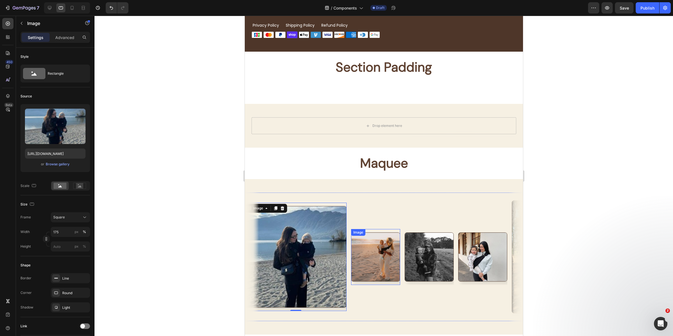
click at [362, 255] on img at bounding box center [375, 256] width 49 height 49
click at [288, 266] on img at bounding box center [296, 257] width 102 height 102
click at [75, 233] on div "px" at bounding box center [77, 231] width 4 height 5
type input "175"
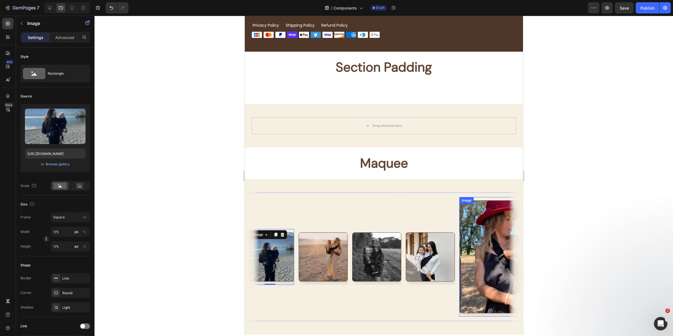
click at [469, 259] on img at bounding box center [515, 256] width 113 height 113
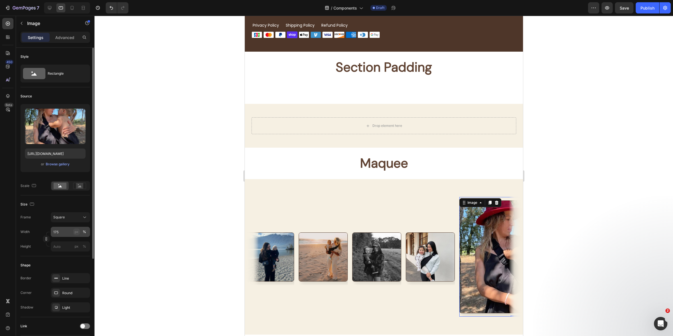
click at [77, 231] on div "px" at bounding box center [77, 231] width 4 height 5
type input "175"
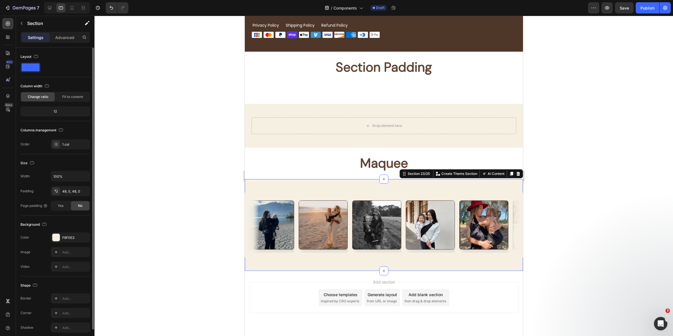
click at [445, 266] on div "Image Image Image Image Image Image Image Image Image Image Image Image Image I…" at bounding box center [384, 225] width 278 height 92
click at [72, 7] on icon at bounding box center [72, 8] width 6 height 6
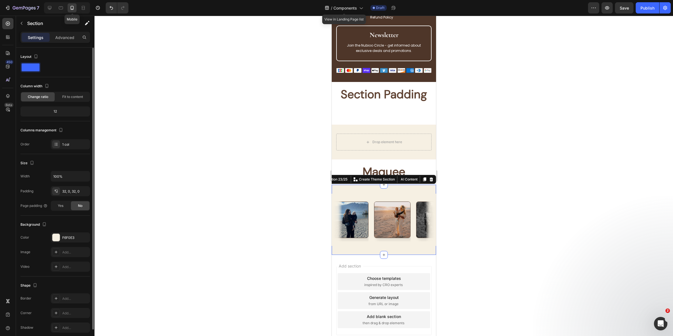
scroll to position [2530, 0]
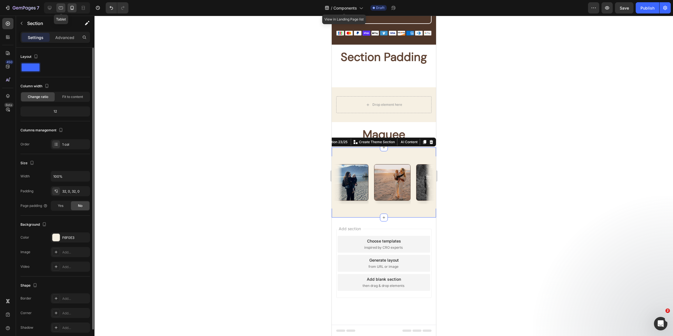
click at [59, 6] on icon at bounding box center [61, 7] width 4 height 3
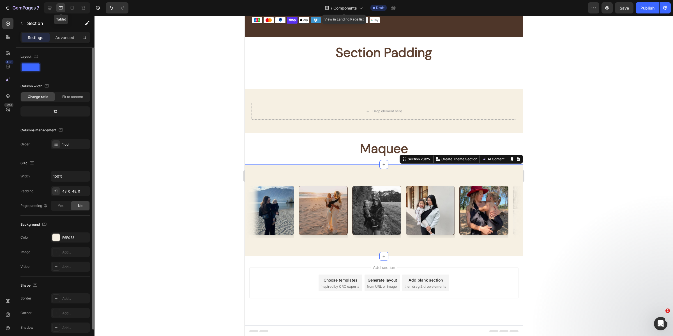
scroll to position [2581, 0]
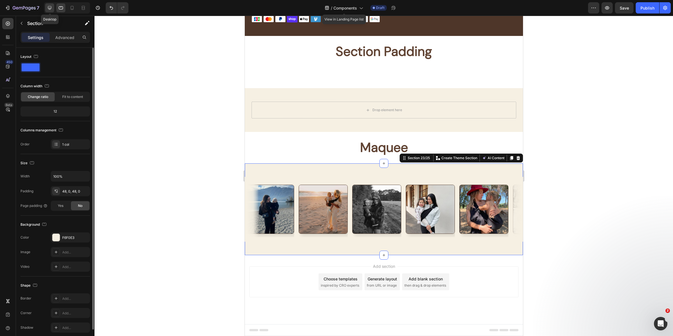
click at [52, 5] on icon at bounding box center [50, 8] width 6 height 6
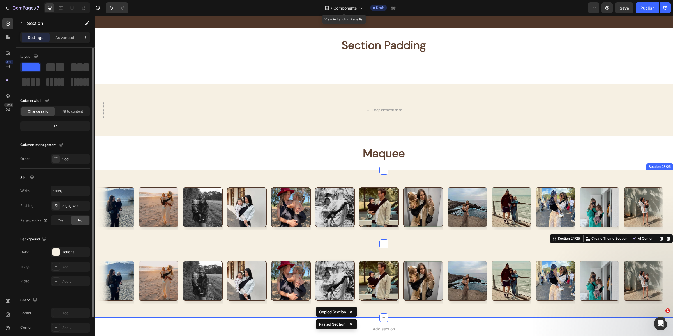
scroll to position [2681, 0]
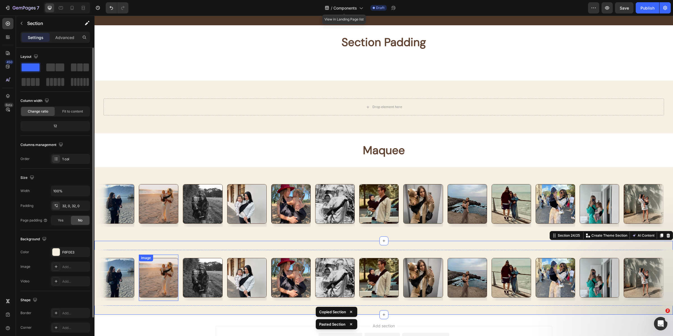
click at [169, 268] on img at bounding box center [159, 278] width 40 height 40
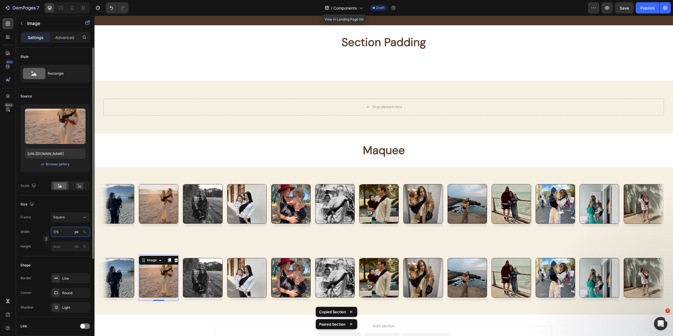
click at [65, 234] on input "175" at bounding box center [70, 232] width 39 height 10
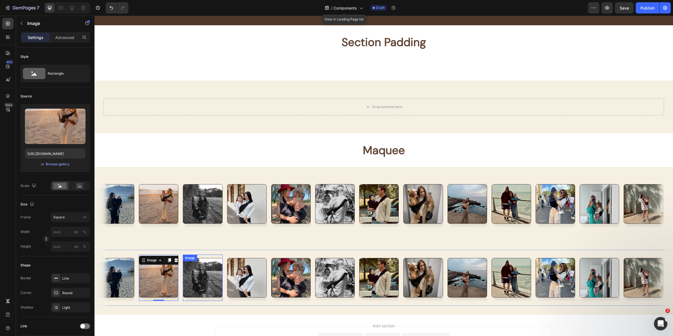
click at [187, 273] on img at bounding box center [203, 278] width 40 height 40
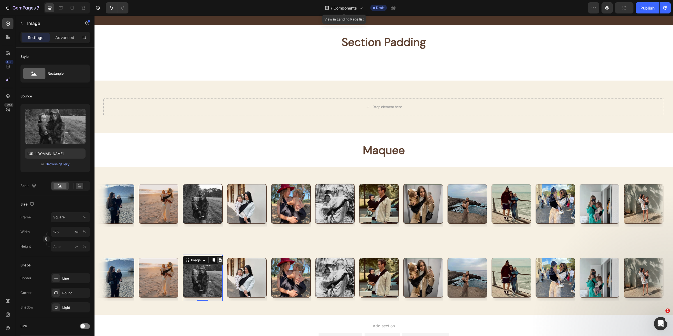
click at [220, 261] on icon at bounding box center [220, 260] width 4 height 4
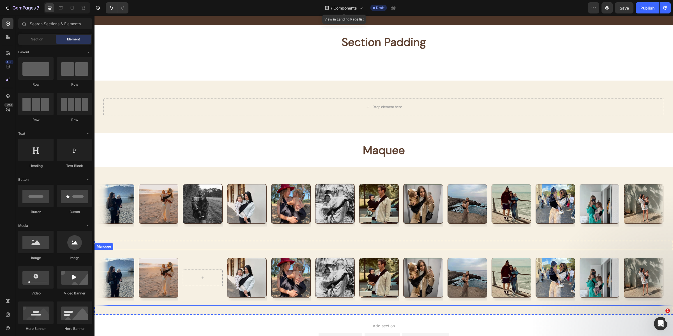
click at [166, 265] on img at bounding box center [159, 278] width 40 height 40
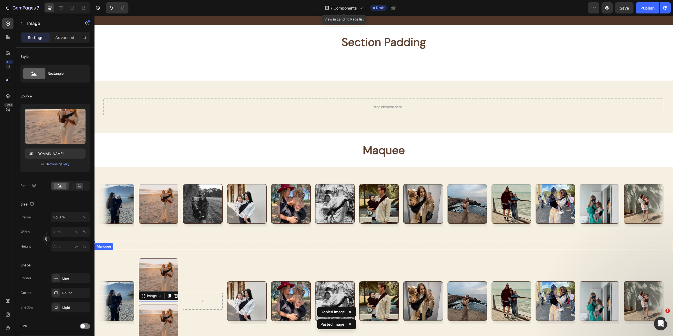
drag, startPoint x: 174, startPoint y: 294, endPoint x: 208, endPoint y: 267, distance: 43.5
click at [208, 267] on div "Image Image Image 0 Image Image Image Image Image Image Image Image Image Image" at bounding box center [381, 301] width 573 height 93
drag, startPoint x: 144, startPoint y: 293, endPoint x: 201, endPoint y: 297, distance: 57.7
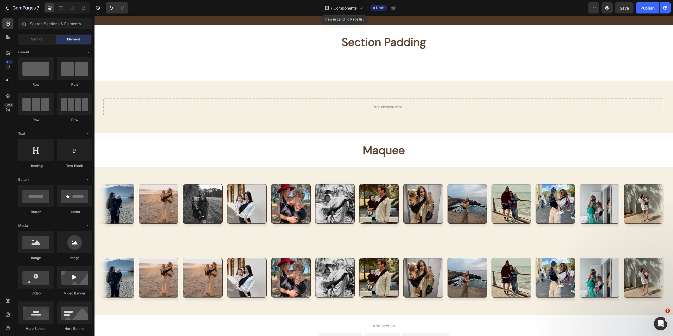
click at [167, 286] on img at bounding box center [159, 278] width 40 height 40
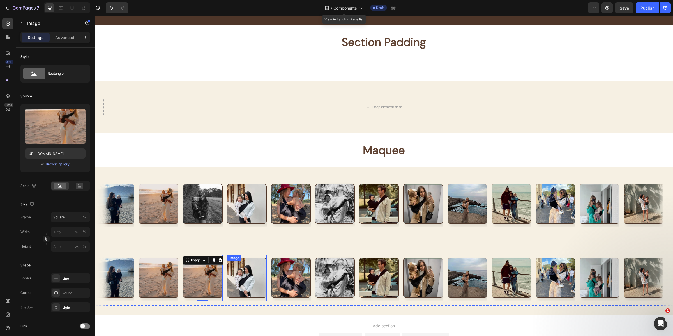
click at [238, 258] on div "Image" at bounding box center [234, 257] width 12 height 5
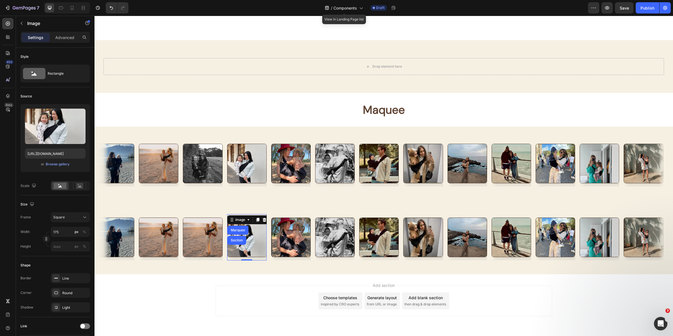
scroll to position [2723, 0]
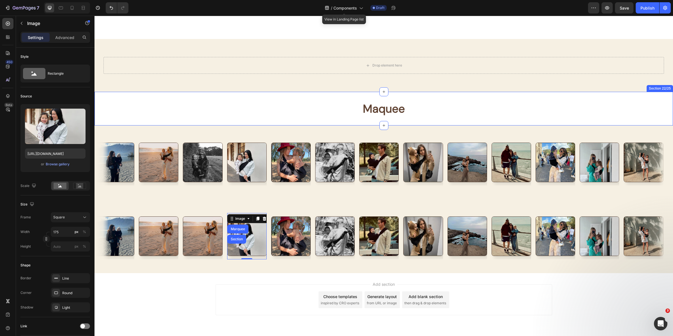
click at [319, 98] on div "Maquee Heading Section 22/25" at bounding box center [384, 109] width 579 height 34
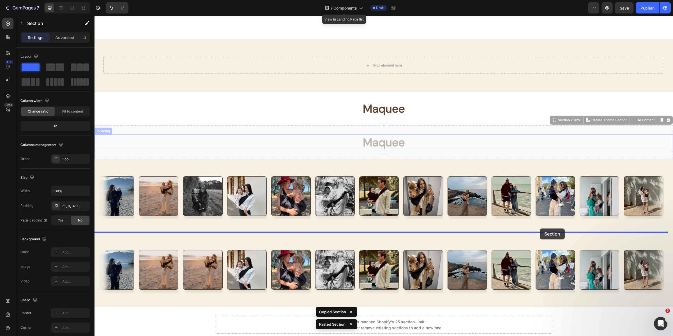
drag, startPoint x: 558, startPoint y: 122, endPoint x: 540, endPoint y: 228, distance: 108.1
click at [540, 250] on img at bounding box center [556, 270] width 40 height 40
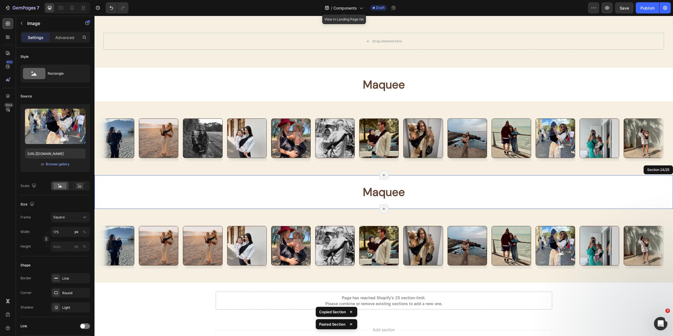
scroll to position [2753, 0]
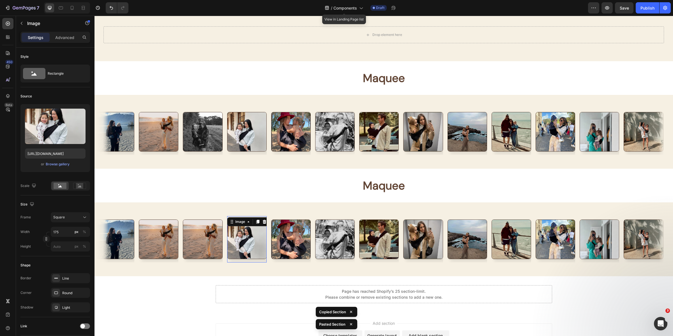
click at [243, 243] on img at bounding box center [247, 239] width 40 height 40
click at [295, 243] on img at bounding box center [291, 239] width 40 height 40
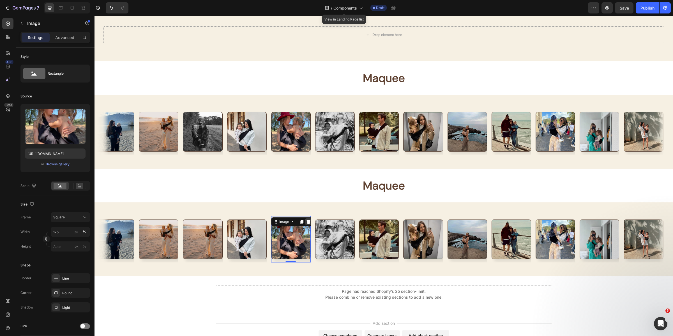
click at [308, 221] on icon at bounding box center [309, 222] width 4 height 4
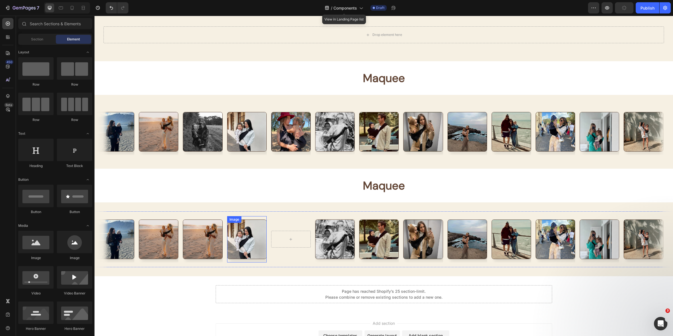
click at [258, 234] on img at bounding box center [247, 239] width 40 height 40
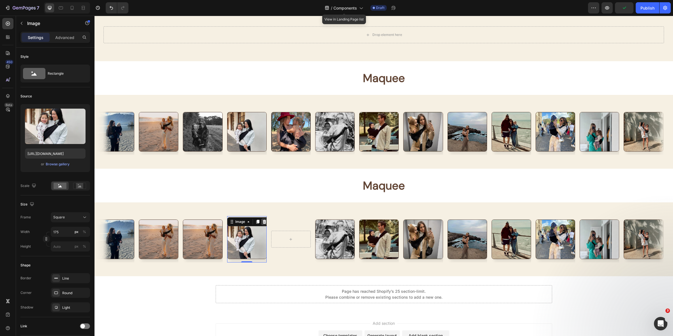
click at [263, 220] on icon at bounding box center [264, 221] width 4 height 4
click at [263, 220] on div "Image Image Image Image 0 Image Image Image Image Image Image Image Image" at bounding box center [381, 239] width 573 height 46
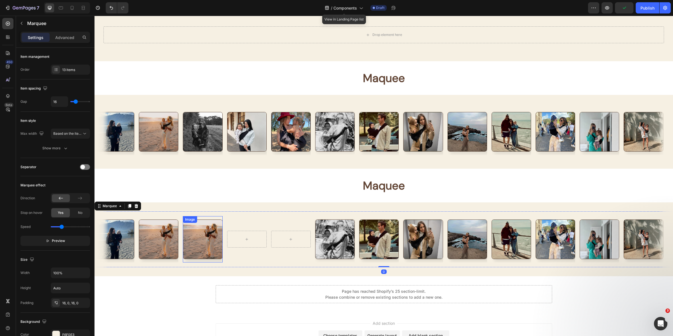
click at [208, 237] on img at bounding box center [203, 239] width 40 height 40
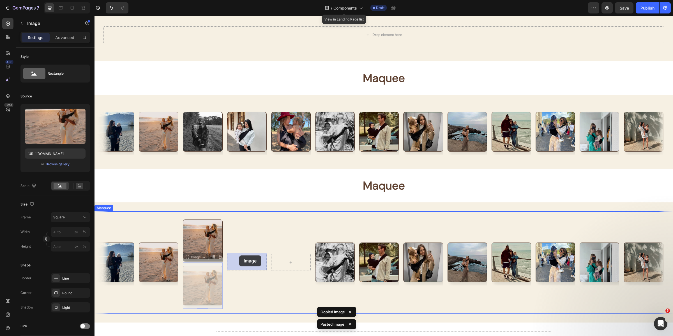
drag, startPoint x: 190, startPoint y: 258, endPoint x: 239, endPoint y: 255, distance: 49.7
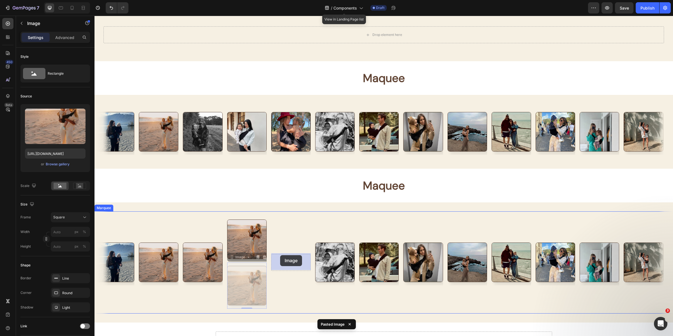
drag, startPoint x: 230, startPoint y: 256, endPoint x: 280, endPoint y: 255, distance: 49.9
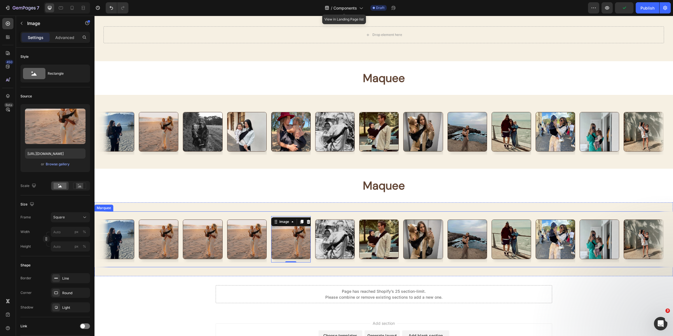
click at [313, 263] on div "Image Image Image Image Image 0 Image Image Image Image Image Image Image Image…" at bounding box center [384, 239] width 579 height 56
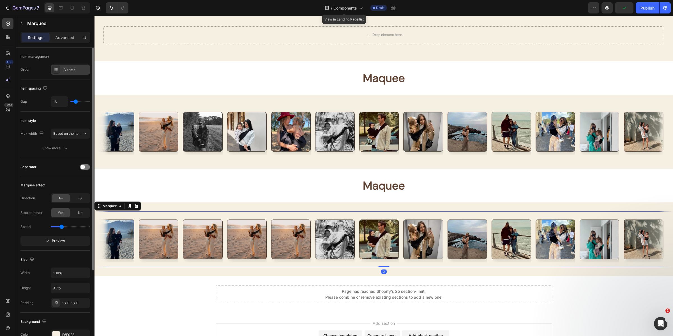
click at [78, 73] on div "13 items" at bounding box center [70, 70] width 39 height 10
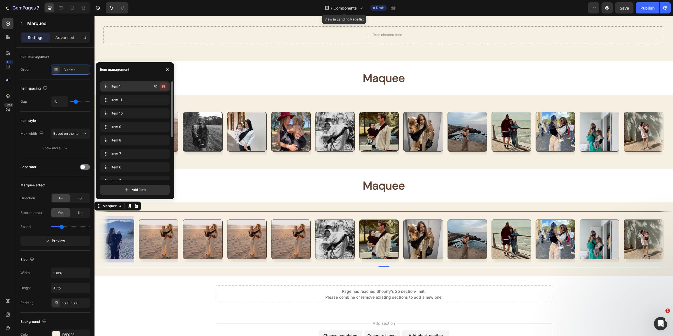
click at [164, 88] on icon "button" at bounding box center [163, 86] width 3 height 3
click at [164, 88] on div "Delete" at bounding box center [160, 86] width 10 height 5
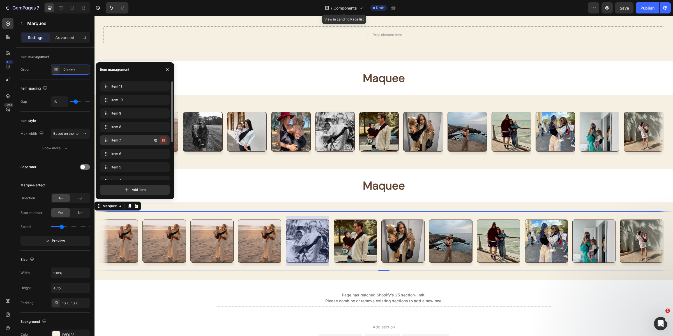
click at [163, 142] on icon "button" at bounding box center [163, 140] width 3 height 3
click at [164, 142] on div "Delete" at bounding box center [160, 140] width 10 height 5
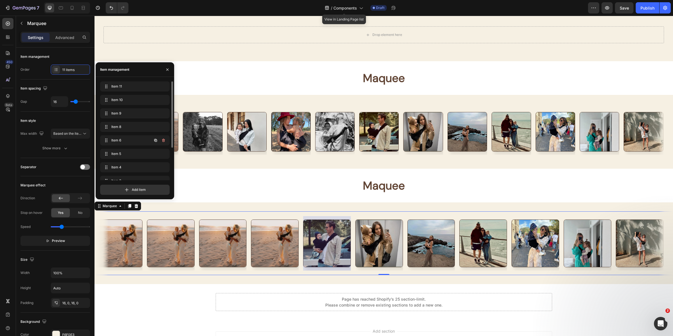
click at [164, 143] on button "button" at bounding box center [164, 140] width 8 height 8
click at [164, 143] on button "Delete" at bounding box center [159, 140] width 15 height 8
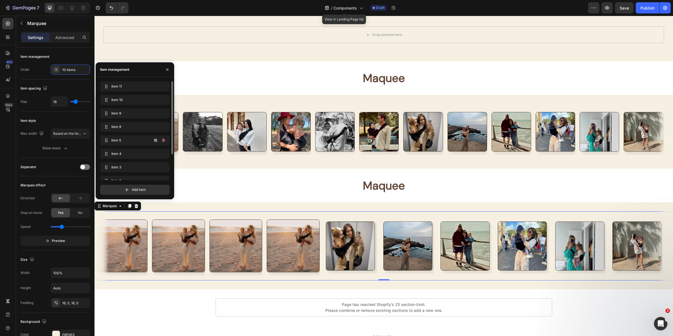
click at [164, 143] on button "button" at bounding box center [164, 140] width 8 height 8
click at [164, 143] on button "Delete" at bounding box center [159, 140] width 15 height 8
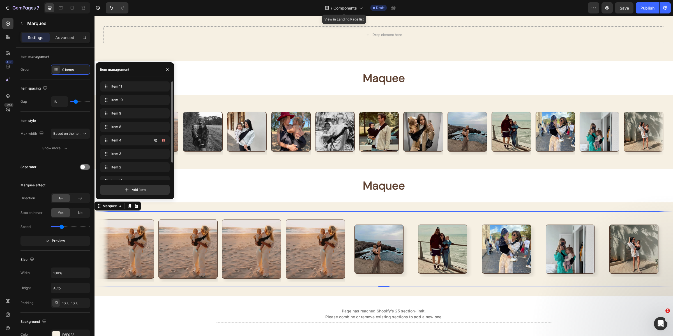
click at [164, 143] on button "button" at bounding box center [164, 140] width 8 height 8
click at [164, 143] on button "Delete" at bounding box center [159, 140] width 15 height 8
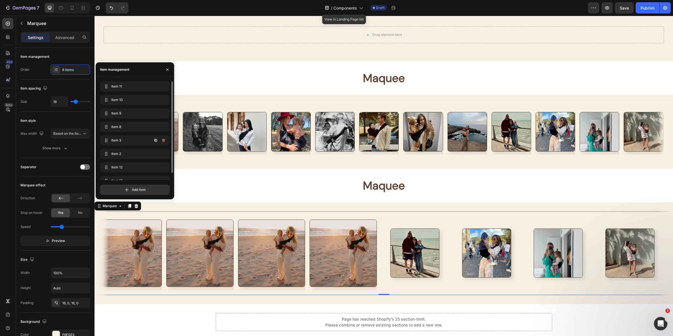
click at [164, 143] on button "button" at bounding box center [164, 140] width 8 height 8
click at [164, 143] on button "Delete" at bounding box center [159, 140] width 15 height 8
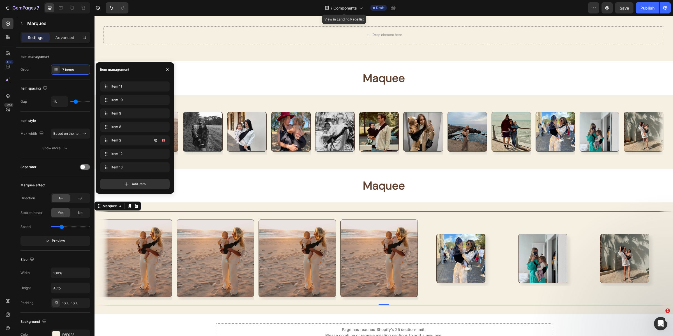
click at [164, 143] on button "button" at bounding box center [164, 140] width 8 height 8
click at [164, 143] on button "Delete" at bounding box center [159, 140] width 15 height 8
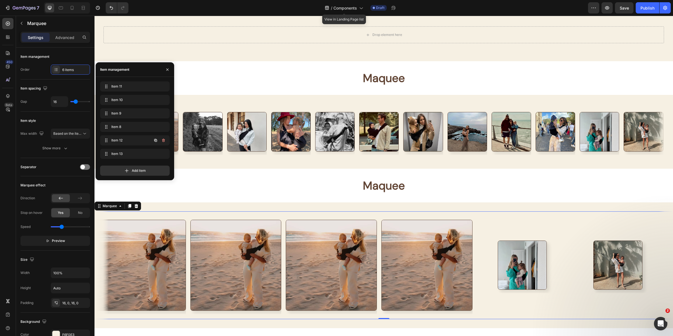
click at [164, 143] on button "button" at bounding box center [164, 140] width 8 height 8
click at [164, 143] on button "Delete" at bounding box center [159, 140] width 15 height 8
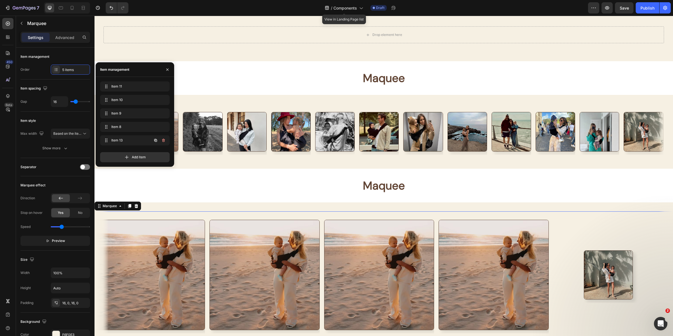
click at [164, 143] on button "button" at bounding box center [164, 140] width 8 height 8
click at [164, 143] on button "Delete" at bounding box center [159, 140] width 15 height 8
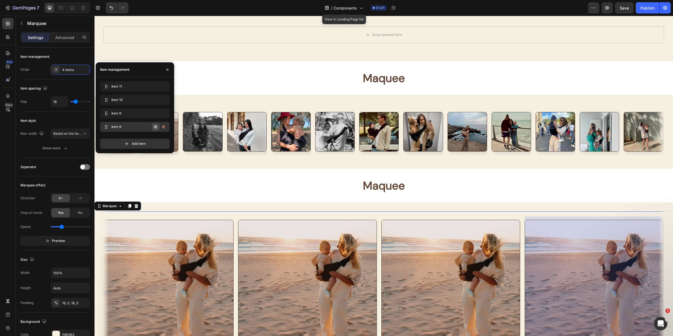
click at [159, 127] on button "button" at bounding box center [156, 127] width 8 height 8
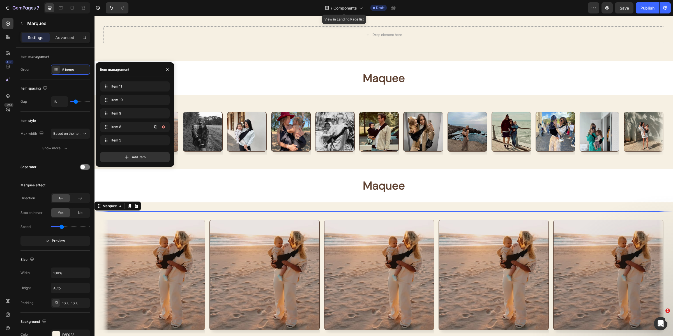
click at [157, 127] on icon "button" at bounding box center [155, 127] width 4 height 4
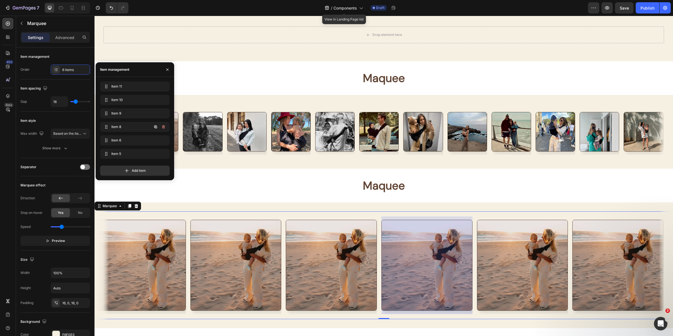
click at [157, 127] on icon "button" at bounding box center [155, 127] width 4 height 4
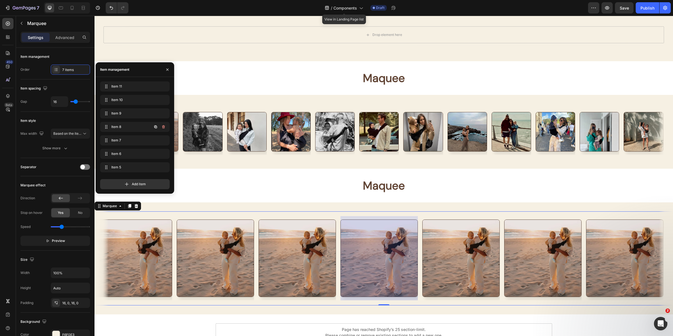
click at [157, 127] on icon "button" at bounding box center [155, 127] width 4 height 4
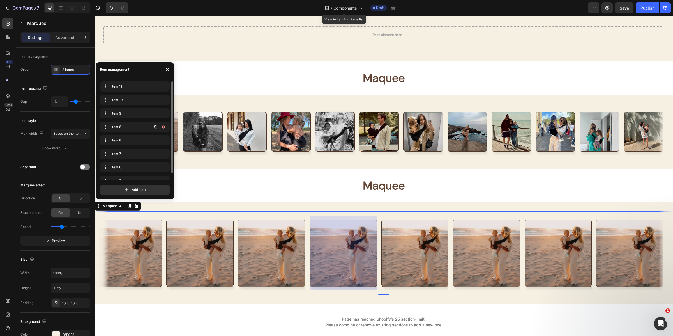
click at [157, 127] on icon "button" at bounding box center [155, 127] width 4 height 4
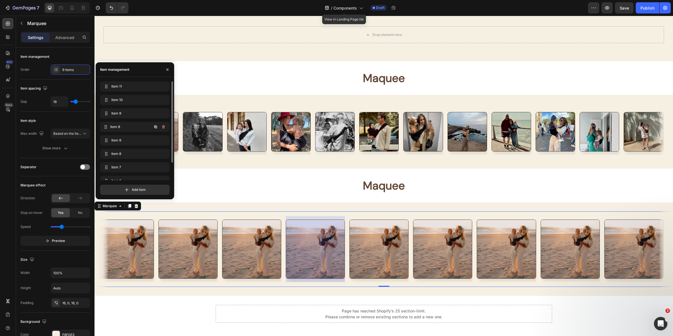
click at [157, 127] on div "Item 8 Item 8" at bounding box center [135, 127] width 70 height 10
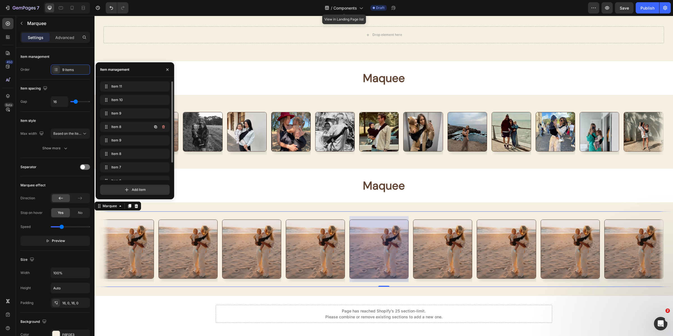
click at [157, 127] on icon "button" at bounding box center [155, 127] width 4 height 4
